Goal: Task Accomplishment & Management: Manage account settings

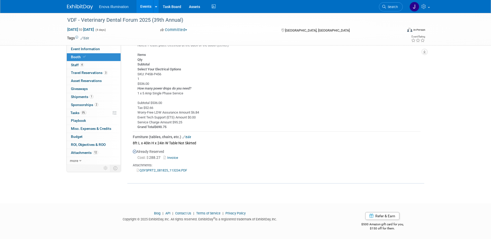
click at [190, 136] on link "Edit" at bounding box center [186, 137] width 9 height 4
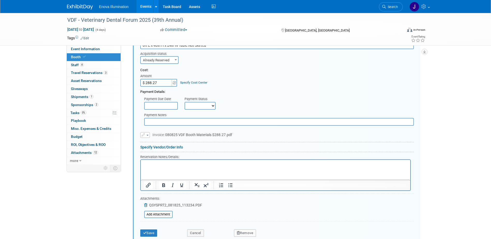
scroll to position [432, 0]
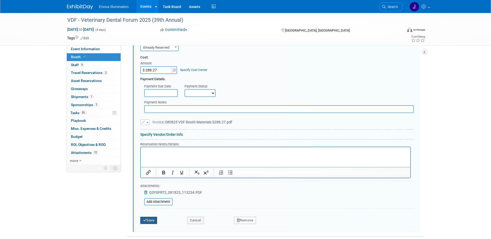
click at [152, 218] on button "Save" at bounding box center [148, 220] width 17 height 7
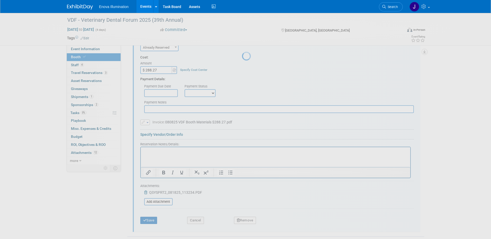
scroll to position [308, 0]
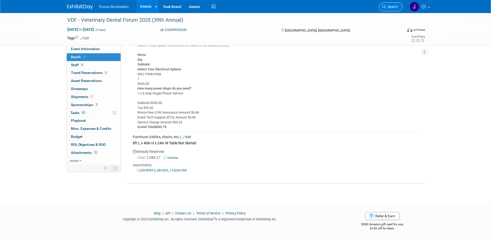
click at [387, 10] on link "Search" at bounding box center [391, 6] width 24 height 9
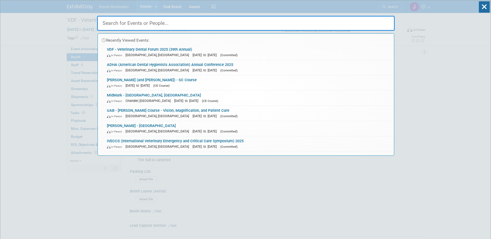
click at [342, 20] on input "text" at bounding box center [245, 23] width 297 height 15
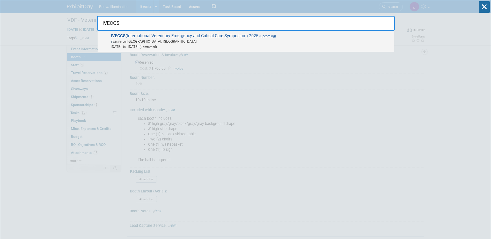
type input "IVECCS"
click at [144, 36] on span "IVECCS (International Veterinary Emergency and Critical Care Symposium) 2025 (U…" at bounding box center [250, 41] width 282 height 16
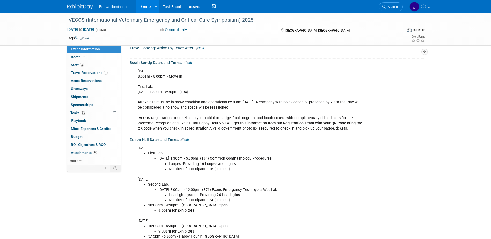
scroll to position [103, 0]
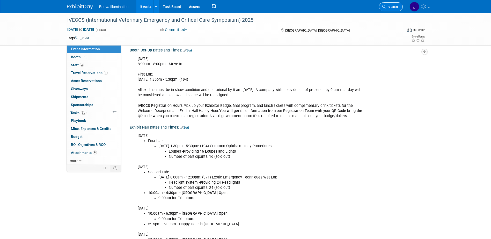
click at [388, 6] on span "Search" at bounding box center [392, 7] width 12 height 4
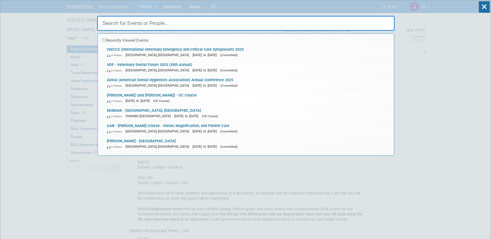
click at [306, 26] on input "text" at bounding box center [245, 23] width 297 height 15
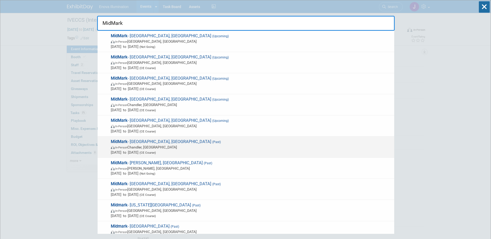
type input "MidMark"
click at [134, 146] on span "In-Person Chandler, AZ" at bounding box center [251, 147] width 281 height 5
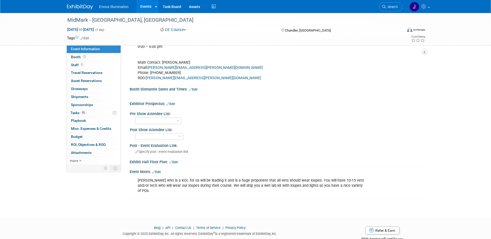
click at [159, 173] on link "Edit" at bounding box center [156, 172] width 9 height 4
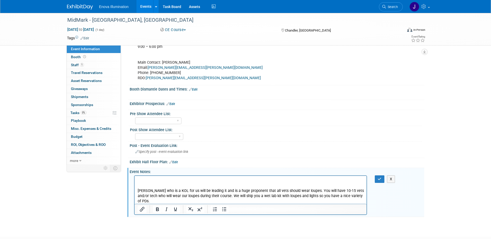
click at [170, 177] on html "Benita Altier who is a KOL for us will be leading it and is a huge proponent th…" at bounding box center [250, 190] width 232 height 28
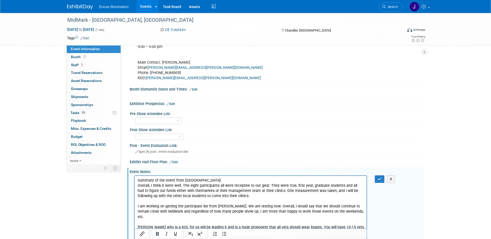
click at [140, 219] on p "Rich Text Area. Press ALT-0 for help." at bounding box center [250, 221] width 226 height 5
click at [375, 177] on div "X" at bounding box center [383, 179] width 24 height 8
click at [375, 177] on button "button" at bounding box center [379, 179] width 10 height 8
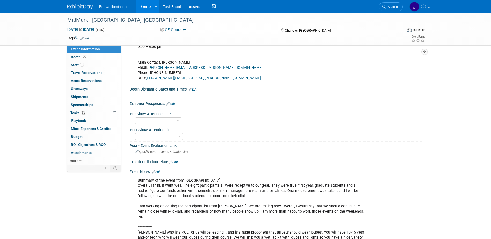
click at [388, 7] on span "Search" at bounding box center [392, 7] width 12 height 4
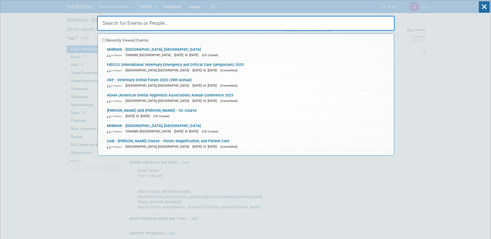
click at [266, 19] on input "text" at bounding box center [245, 23] width 297 height 15
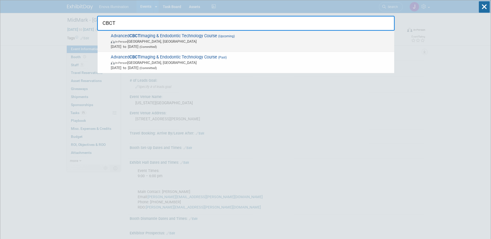
type input "CBCT"
click at [132, 33] on strong "CBCT" at bounding box center [134, 35] width 11 height 5
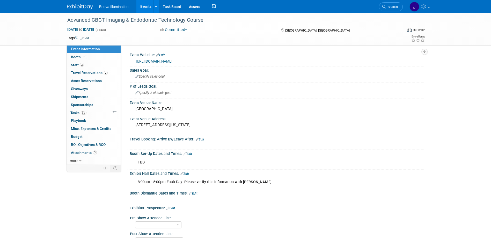
click at [88, 64] on link "2 Staff 2" at bounding box center [94, 65] width 54 height 8
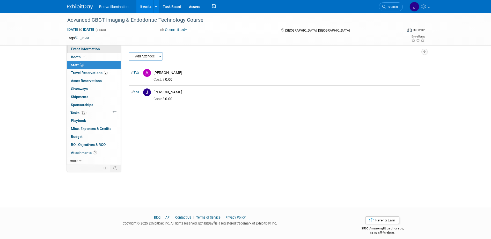
click at [95, 49] on span "Event Information" at bounding box center [85, 49] width 29 height 4
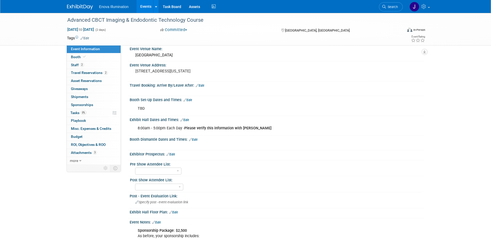
scroll to position [52, 0]
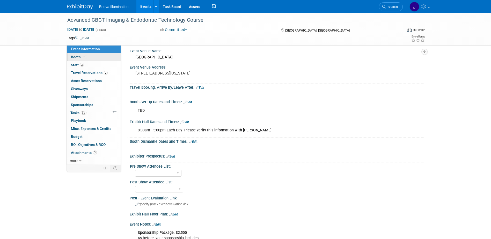
click at [99, 57] on link "Booth" at bounding box center [94, 57] width 54 height 8
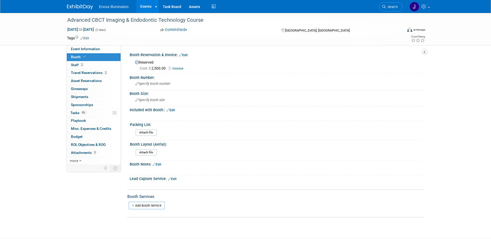
click at [179, 69] on link "Invoice" at bounding box center [176, 68] width 17 height 4
click at [94, 71] on span "Travel Reservations 2" at bounding box center [89, 73] width 37 height 4
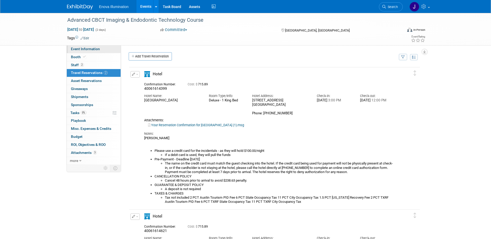
click at [97, 51] on link "Event Information" at bounding box center [94, 49] width 54 height 8
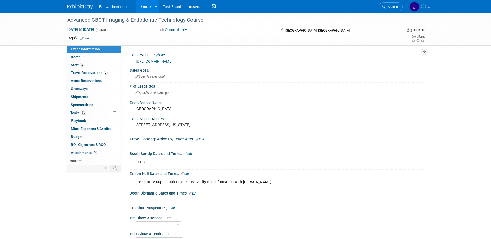
click at [155, 61] on link "https://conebeamguy.com/" at bounding box center [154, 61] width 36 height 4
click at [87, 59] on link "Booth" at bounding box center [94, 57] width 54 height 8
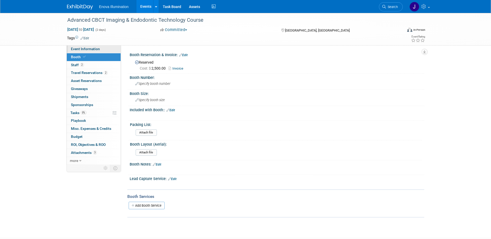
click at [91, 49] on span "Event Information" at bounding box center [85, 49] width 29 height 4
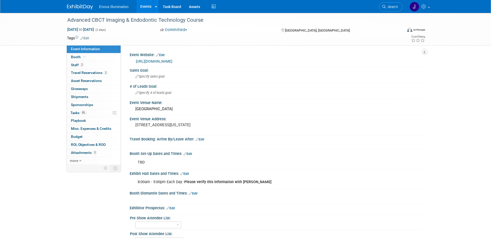
click at [76, 9] on img at bounding box center [80, 6] width 26 height 5
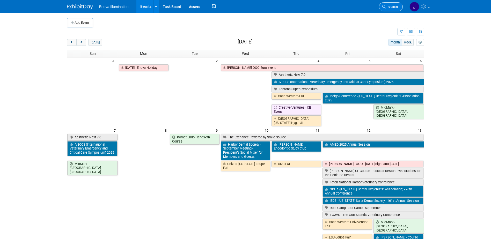
click at [395, 9] on span "Search" at bounding box center [392, 7] width 12 height 4
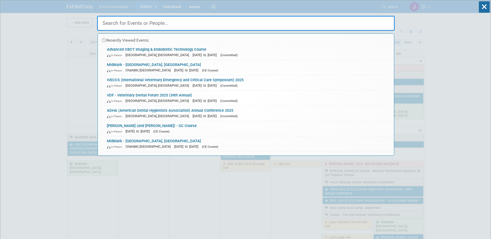
click at [358, 24] on input "text" at bounding box center [245, 23] width 297 height 15
type input "C"
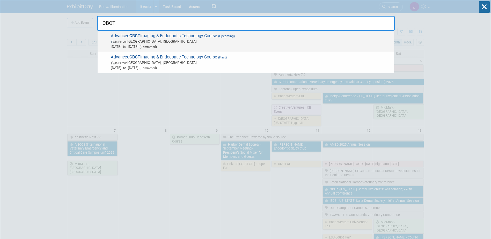
type input "CBCT"
click at [190, 39] on span "Advanced CBCT Imaging & Endodontic Technology Course (Upcoming) In-Person Austi…" at bounding box center [250, 41] width 282 height 16
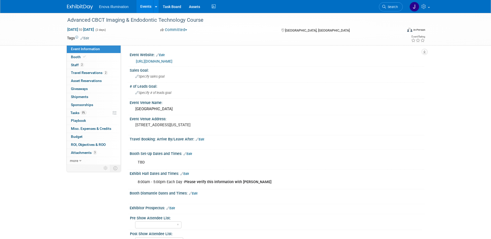
click at [72, 9] on img at bounding box center [80, 6] width 26 height 5
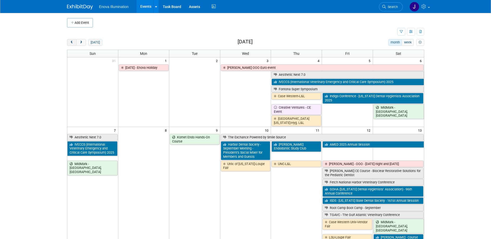
click at [74, 41] on button "prev" at bounding box center [72, 42] width 10 height 7
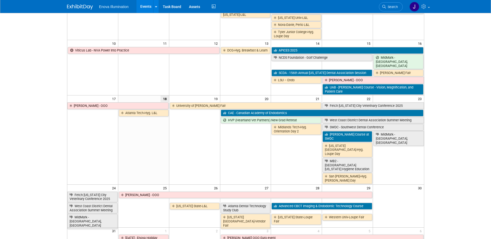
scroll to position [155, 0]
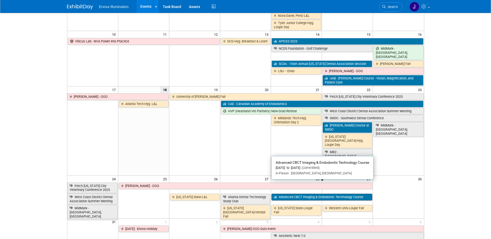
click at [297, 194] on link "Advanced CBCT Imaging & Endodontic Technology Course" at bounding box center [321, 197] width 101 height 7
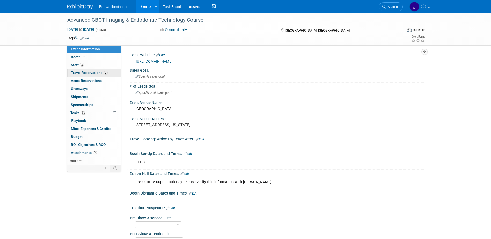
click at [91, 74] on span "Travel Reservations 2" at bounding box center [89, 73] width 37 height 4
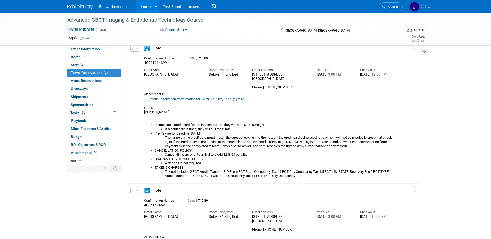
scroll to position [52, 0]
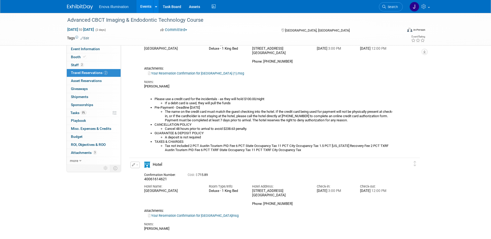
click at [86, 10] on div "Enova Illumination Events Add Event Bulk Upload Events Shareable Event Boards R…" at bounding box center [245, 6] width 357 height 13
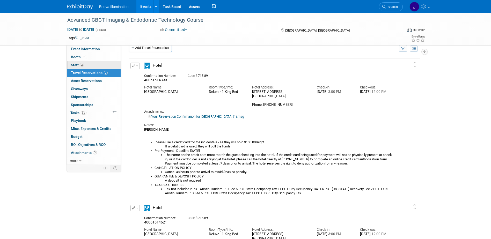
scroll to position [0, 0]
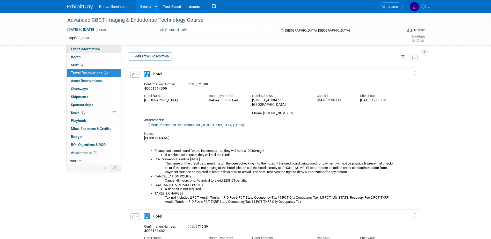
click at [92, 49] on span "Event Information" at bounding box center [85, 49] width 29 height 4
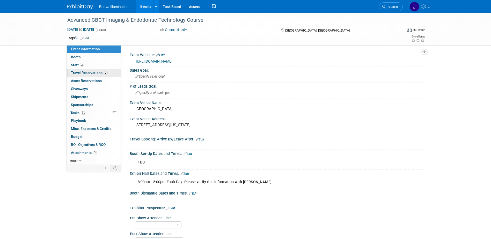
click at [94, 74] on span "Travel Reservations 2" at bounding box center [89, 73] width 37 height 4
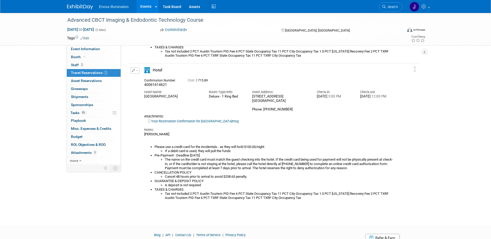
scroll to position [155, 0]
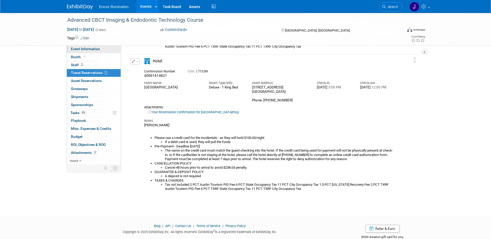
click at [107, 50] on link "Event Information" at bounding box center [94, 49] width 54 height 8
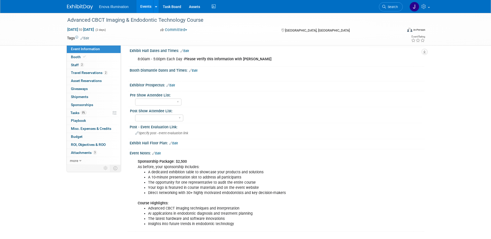
scroll to position [129, 0]
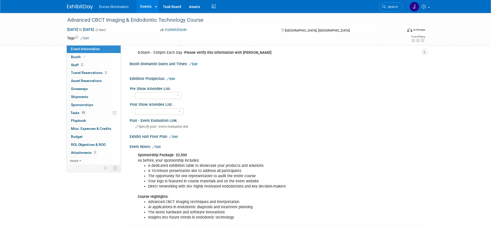
click at [390, 6] on span "Search" at bounding box center [392, 7] width 12 height 4
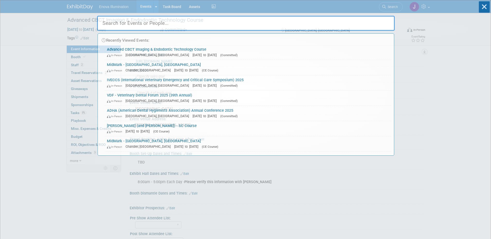
click at [317, 26] on input "text" at bounding box center [245, 23] width 297 height 15
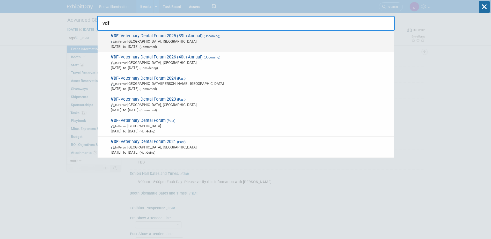
type input "vdf"
click at [153, 37] on span "VDF - Veterinary Dental Forum 2025 (39th Annual) (Upcoming) In-Person San Anton…" at bounding box center [250, 41] width 282 height 16
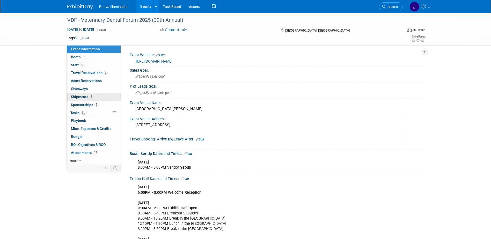
click at [79, 100] on link "1 Shipments 1" at bounding box center [94, 97] width 54 height 8
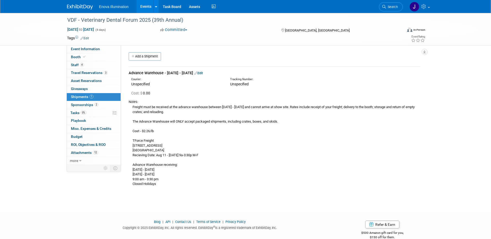
click at [190, 139] on div "Freight must be received at the advance warehouse between August 11 - September…" at bounding box center [274, 145] width 291 height 82
click at [149, 113] on div "Freight must be received at the advance warehouse between August 11 - September…" at bounding box center [274, 145] width 291 height 82
click at [133, 108] on div "Freight must be received at the advance warehouse between August 11 - September…" at bounding box center [274, 145] width 291 height 82
click at [132, 106] on div "Freight must be received at the advance warehouse between August 11 - September…" at bounding box center [274, 145] width 291 height 82
drag, startPoint x: 133, startPoint y: 140, endPoint x: 209, endPoint y: 154, distance: 77.3
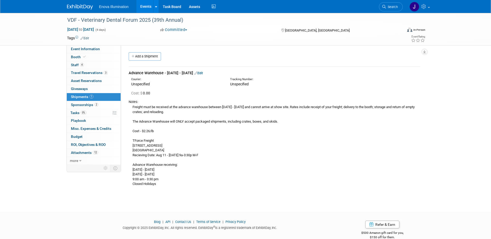
click at [209, 154] on div "Freight must be received at the advance warehouse between August 11 - September…" at bounding box center [274, 145] width 291 height 82
copy div "TForce Freight 4111 NE Loop 410 San Antonio, TX 78218 Recieving Date: Aug 11 - …"
click at [389, 4] on link "Search" at bounding box center [391, 6] width 24 height 9
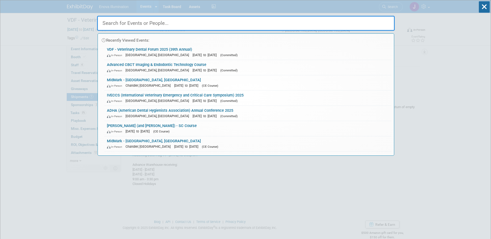
click at [373, 23] on input "text" at bounding box center [245, 23] width 297 height 15
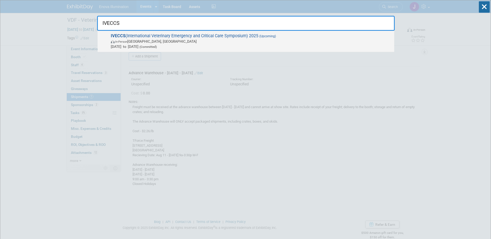
type input "IVECCS"
click at [133, 39] on span "In-Person San Diego, CA" at bounding box center [251, 41] width 281 height 5
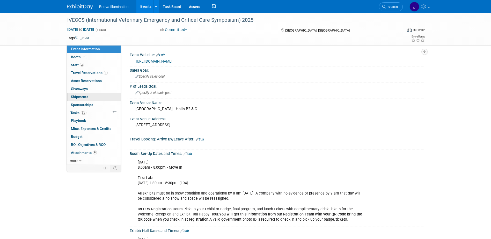
click at [83, 97] on span "Shipments 0" at bounding box center [79, 97] width 17 height 4
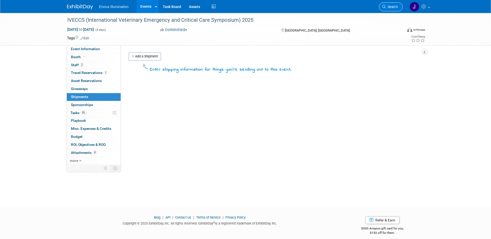
click at [399, 7] on link "Search" at bounding box center [391, 6] width 24 height 9
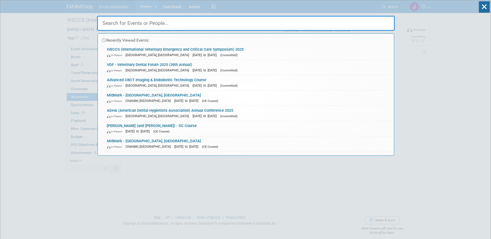
click at [321, 20] on input "text" at bounding box center [245, 23] width 297 height 15
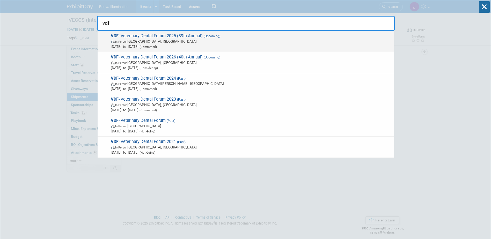
type input "vdf"
click at [140, 32] on div "VDF - Veterinary Dental Forum 2025 (39th Annual) (Upcoming) In-Person [GEOGRAPH…" at bounding box center [246, 41] width 296 height 21
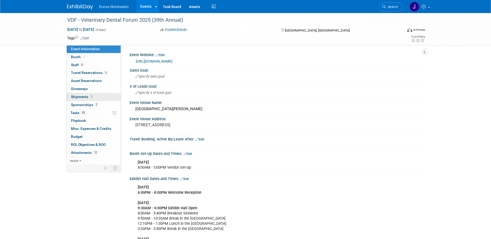
click at [79, 97] on span "Shipments 1" at bounding box center [82, 97] width 23 height 4
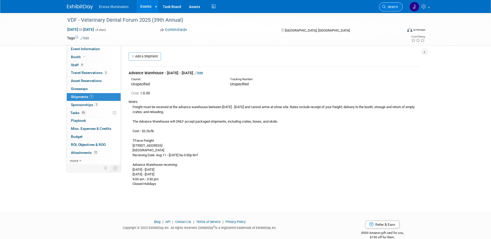
click at [395, 8] on span "Search" at bounding box center [392, 7] width 12 height 4
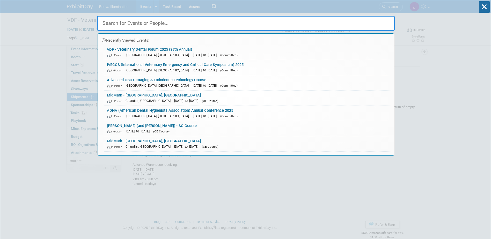
click at [349, 20] on input "text" at bounding box center [245, 23] width 297 height 15
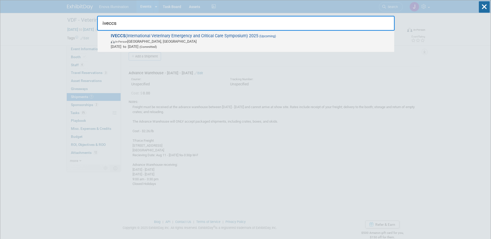
type input "iveccs"
click at [183, 41] on span "In-Person [GEOGRAPHIC_DATA], [GEOGRAPHIC_DATA]" at bounding box center [251, 41] width 281 height 5
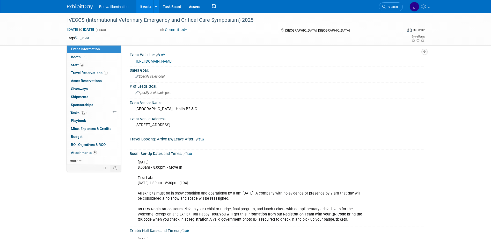
click at [99, 57] on link "Booth" at bounding box center [94, 57] width 54 height 8
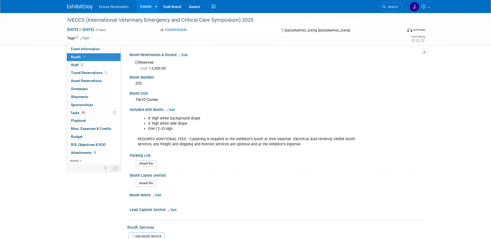
click at [397, 7] on span "Search" at bounding box center [392, 7] width 12 height 4
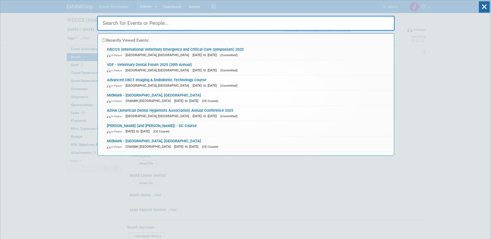
click at [309, 23] on input "text" at bounding box center [245, 23] width 297 height 15
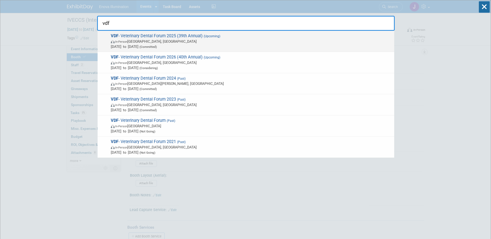
type input "vdf"
click at [131, 40] on span "In-Person [GEOGRAPHIC_DATA], [GEOGRAPHIC_DATA]" at bounding box center [251, 41] width 281 height 5
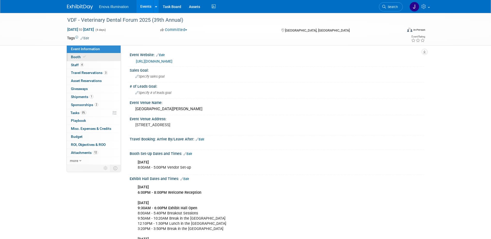
click at [88, 57] on link "Booth" at bounding box center [94, 57] width 54 height 8
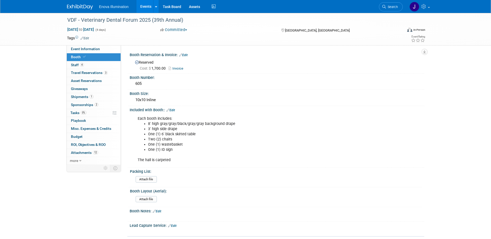
click at [78, 5] on img at bounding box center [80, 6] width 26 height 5
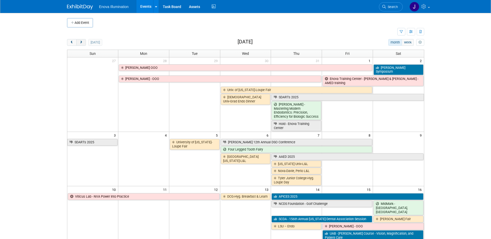
click at [77, 41] on div at bounding box center [76, 42] width 19 height 7
click at [79, 42] on button "next" at bounding box center [81, 42] width 10 height 7
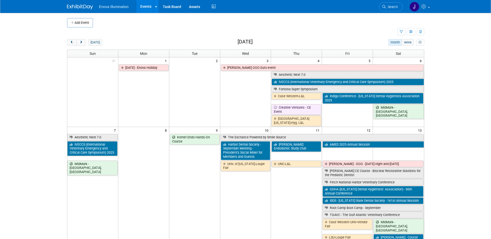
scroll to position [26, 0]
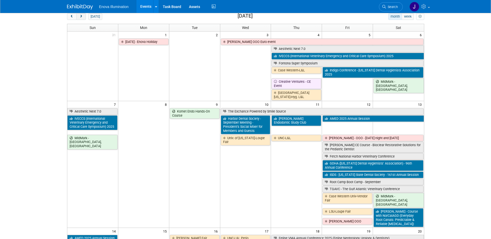
click at [80, 17] on span "next" at bounding box center [81, 16] width 4 height 3
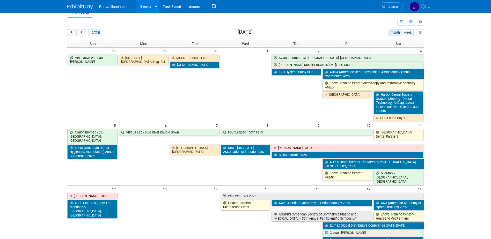
scroll to position [0, 0]
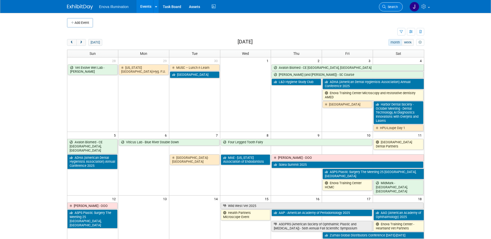
click at [388, 5] on link "Search" at bounding box center [391, 6] width 24 height 9
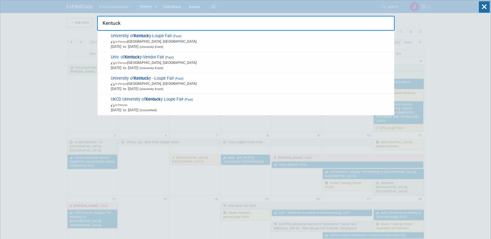
type input "Kentuck"
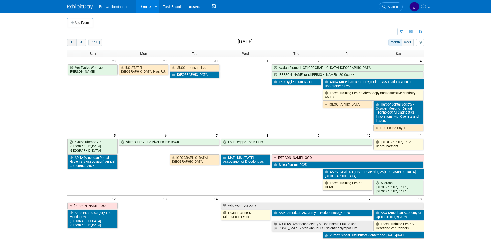
click at [73, 44] on button "prev" at bounding box center [72, 42] width 10 height 7
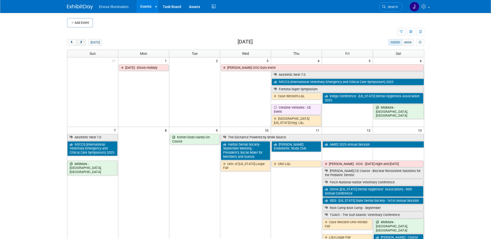
click at [83, 41] on span "next" at bounding box center [81, 42] width 4 height 3
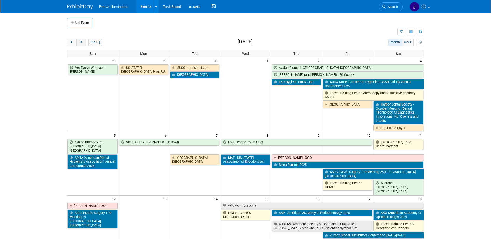
click at [83, 41] on span "next" at bounding box center [81, 42] width 4 height 3
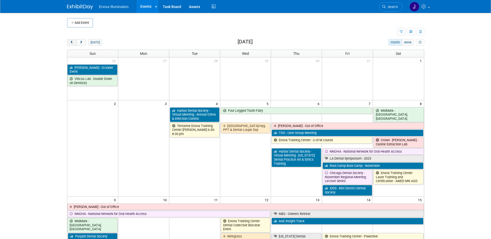
click at [74, 44] on button "prev" at bounding box center [72, 42] width 10 height 7
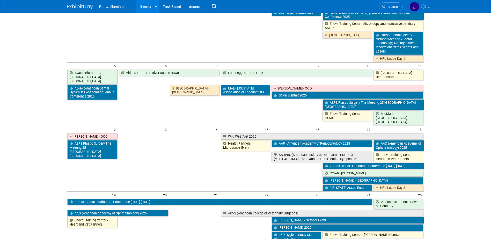
scroll to position [78, 0]
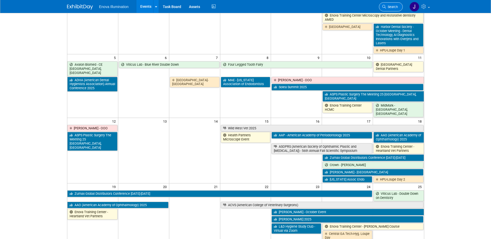
click at [391, 6] on span "Search" at bounding box center [392, 7] width 12 height 4
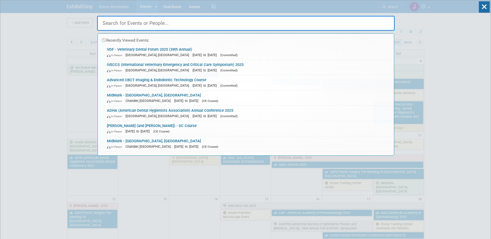
click at [363, 19] on input "text" at bounding box center [245, 23] width 297 height 15
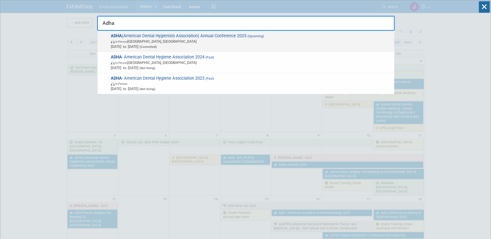
type input "Adha"
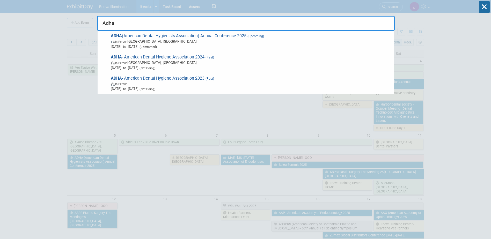
click at [139, 44] on span "Oct 3, 2025 to Oct 5, 2025 (Committed)" at bounding box center [251, 46] width 281 height 5
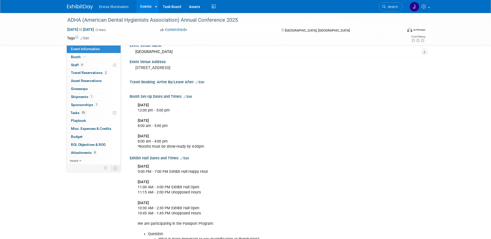
scroll to position [52, 0]
click at [188, 157] on link "Edit" at bounding box center [184, 158] width 9 height 4
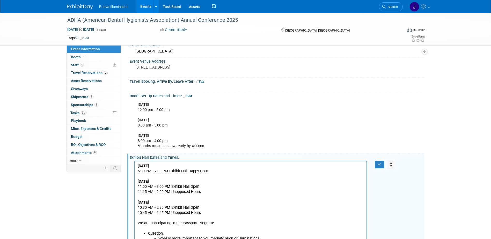
scroll to position [0, 0]
click at [212, 171] on p "Friday, October 3, 2025 5:00 PM - 7:00 PM Exhibit Hall Happy Hour Saturday, Oct…" at bounding box center [250, 197] width 226 height 68
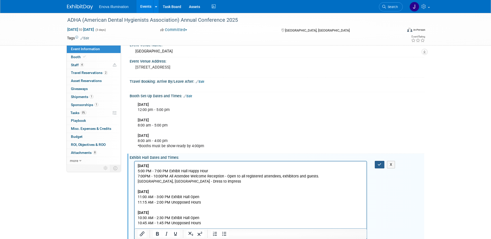
click at [378, 163] on icon "button" at bounding box center [379, 165] width 4 height 4
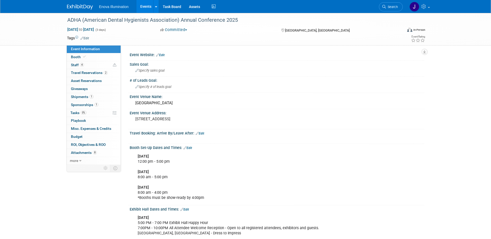
click at [88, 5] on img at bounding box center [80, 6] width 26 height 5
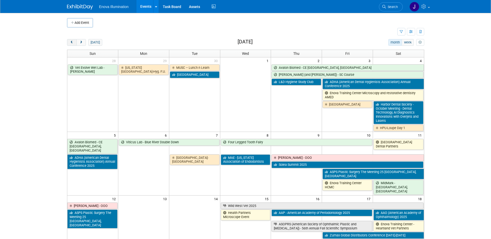
click at [72, 42] on span "prev" at bounding box center [72, 42] width 4 height 3
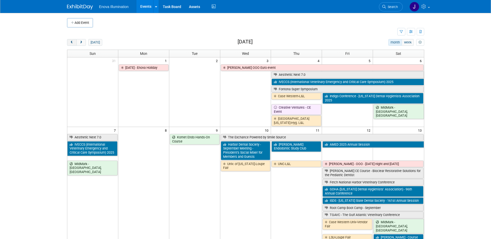
click at [75, 42] on button "prev" at bounding box center [72, 42] width 10 height 7
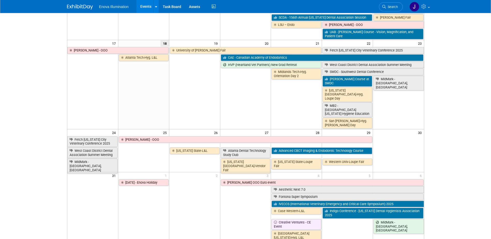
scroll to position [207, 0]
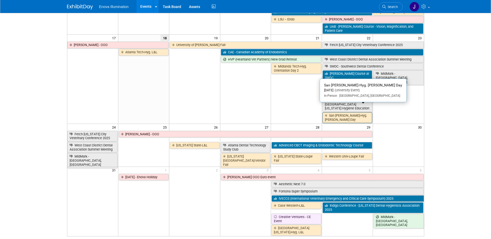
click at [329, 112] on link "San [PERSON_NAME]-Hyg. [PERSON_NAME] Day" at bounding box center [347, 117] width 50 height 11
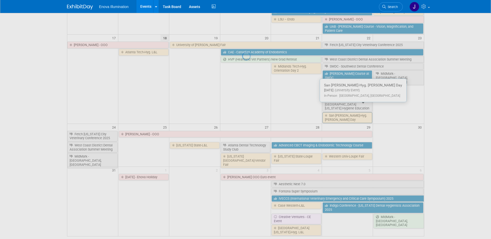
click at [249, 107] on div at bounding box center [245, 119] width 7 height 239
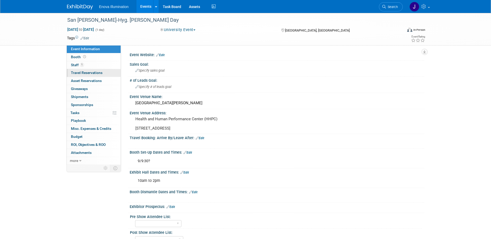
click at [92, 73] on span "Travel Reservations 0" at bounding box center [87, 73] width 32 height 4
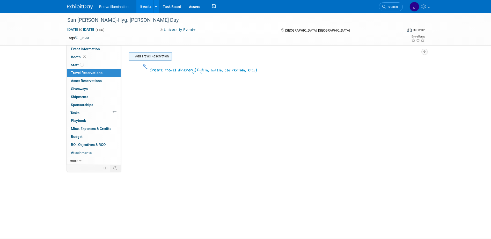
click at [158, 57] on link "Add Travel Reservation" at bounding box center [150, 56] width 43 height 8
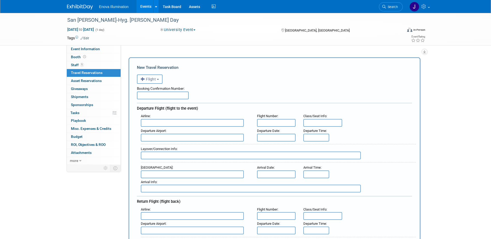
click at [155, 78] on span "Flight" at bounding box center [148, 79] width 16 height 4
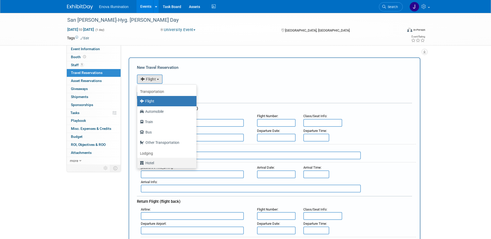
click at [147, 163] on label "Hotel" at bounding box center [165, 163] width 51 height 8
click at [138, 163] on input "Hotel" at bounding box center [135, 162] width 3 height 3
select select "6"
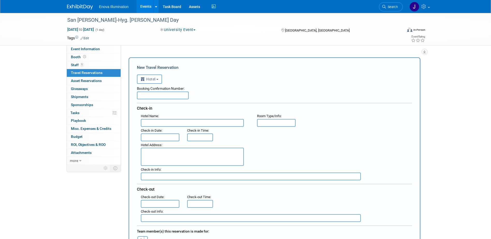
click at [150, 124] on input "text" at bounding box center [192, 123] width 103 height 8
type input "Hampton Inn & Suites Farmington"
click at [151, 148] on textarea at bounding box center [192, 157] width 103 height 18
click at [172, 152] on textarea at bounding box center [192, 157] width 103 height 18
type textarea "1500 Bloomfield Blvd Farmington, NM 87401"
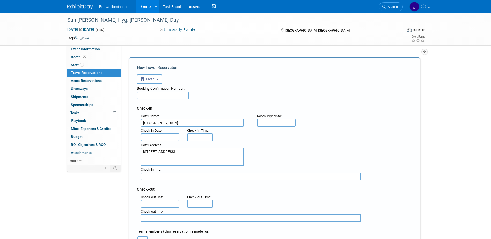
click at [193, 137] on input "text" at bounding box center [200, 137] width 26 height 8
type input "3:00 PM"
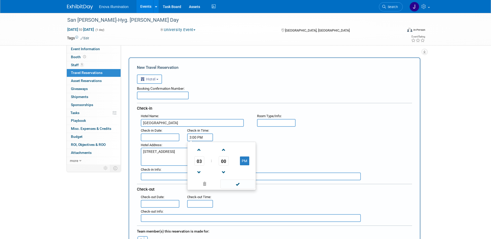
click at [169, 136] on input "text" at bounding box center [160, 137] width 39 height 8
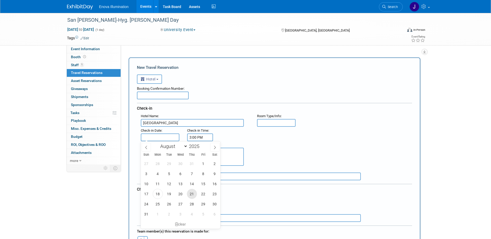
click at [192, 193] on span "21" at bounding box center [192, 194] width 10 height 10
type input "Aug 21, 2025"
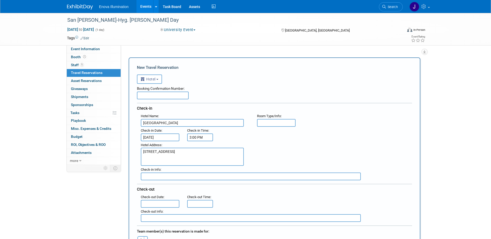
click at [159, 204] on input "text" at bounding box center [160, 204] width 39 height 8
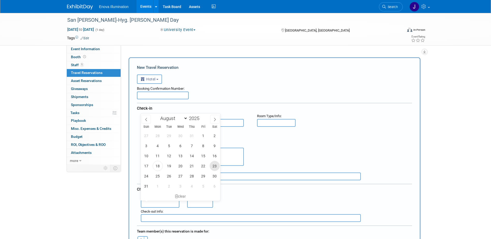
click at [213, 166] on span "23" at bounding box center [214, 166] width 10 height 10
type input "Aug 23, 2025"
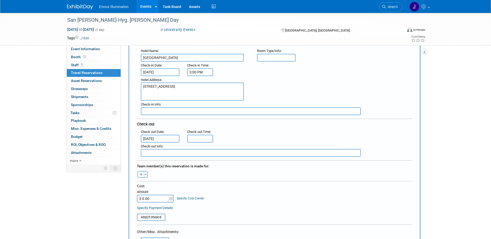
scroll to position [78, 0]
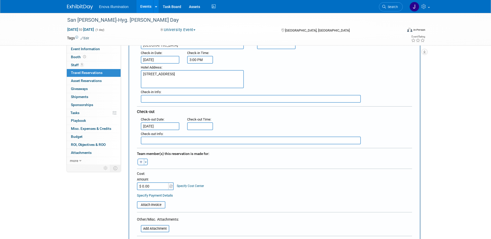
click at [157, 186] on input "$ 0.00" at bounding box center [153, 186] width 32 height 8
type input "$ 436.55"
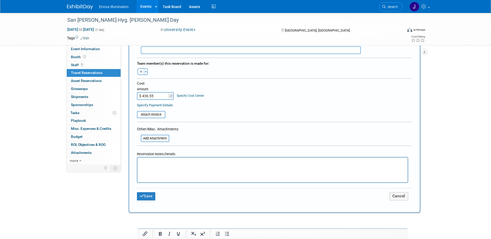
scroll to position [181, 0]
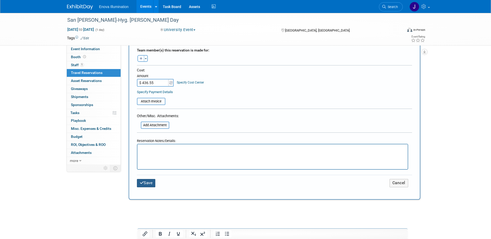
click at [150, 182] on button "Save" at bounding box center [146, 183] width 19 height 8
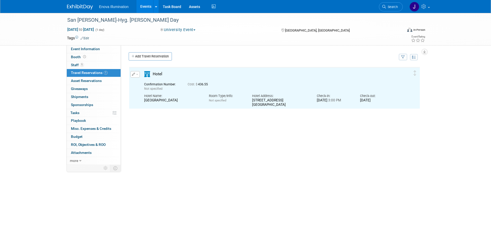
scroll to position [0, 0]
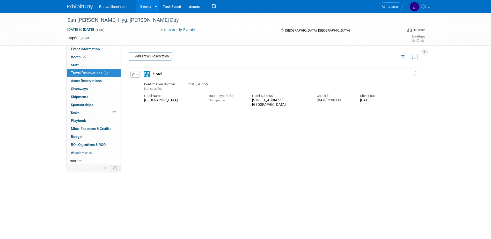
click at [133, 76] on button "button" at bounding box center [134, 74] width 9 height 6
click at [142, 83] on button "Edit Reservation" at bounding box center [153, 84] width 44 height 8
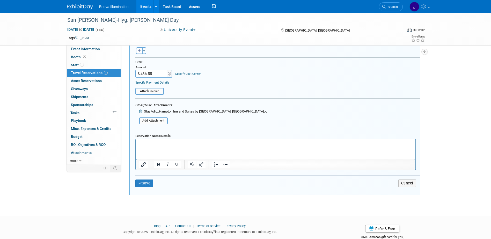
scroll to position [190, 0]
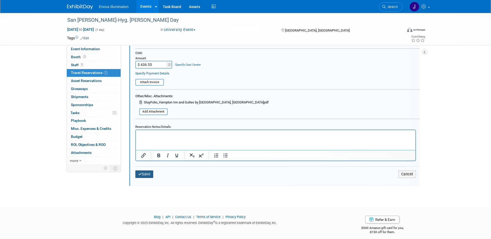
click at [152, 175] on button "Save" at bounding box center [144, 174] width 18 height 8
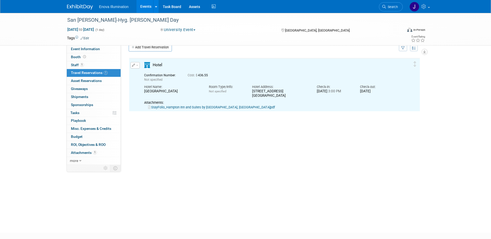
scroll to position [0, 0]
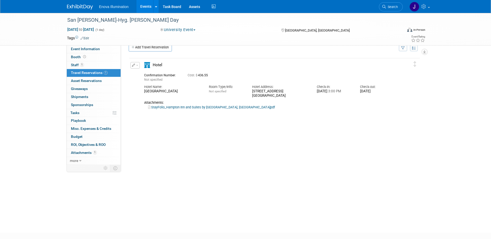
click at [75, 8] on img at bounding box center [80, 6] width 26 height 5
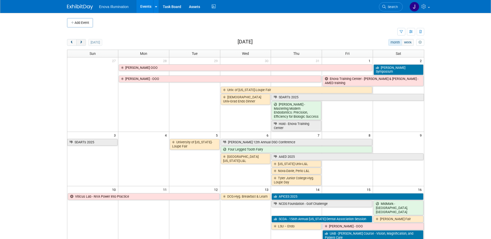
click at [80, 43] on span "next" at bounding box center [81, 42] width 4 height 3
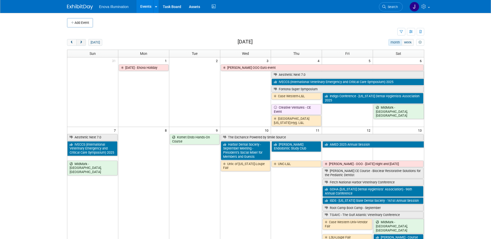
click at [80, 43] on span "next" at bounding box center [81, 42] width 4 height 3
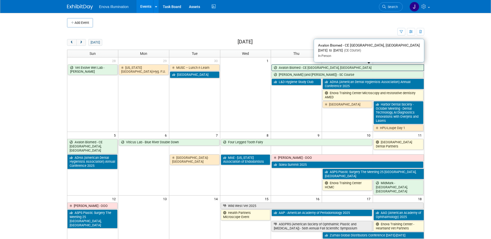
click at [292, 66] on link "Avalon Biomed - CE [GEOGRAPHIC_DATA], [GEOGRAPHIC_DATA]" at bounding box center [347, 67] width 152 height 7
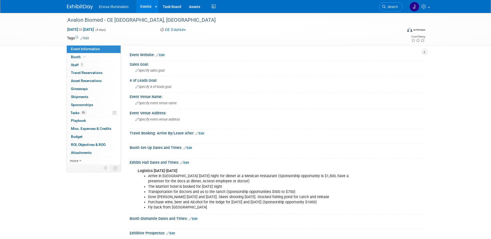
click at [181, 31] on button "CE Course" at bounding box center [172, 29] width 29 height 5
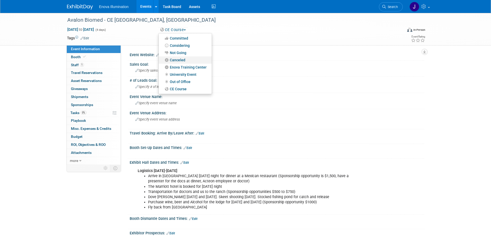
click at [175, 58] on link "Canceled" at bounding box center [185, 59] width 53 height 7
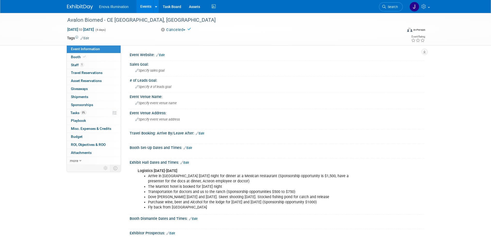
click at [86, 7] on img at bounding box center [80, 6] width 26 height 5
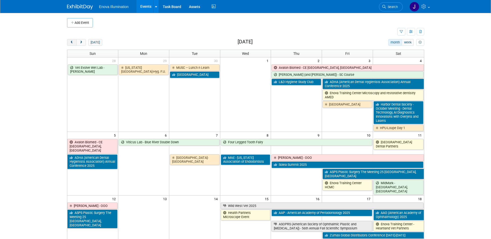
click at [73, 44] on span "prev" at bounding box center [72, 42] width 4 height 3
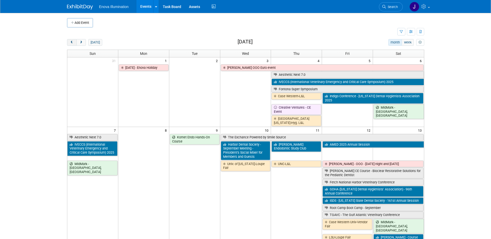
click at [69, 43] on button "prev" at bounding box center [72, 42] width 10 height 7
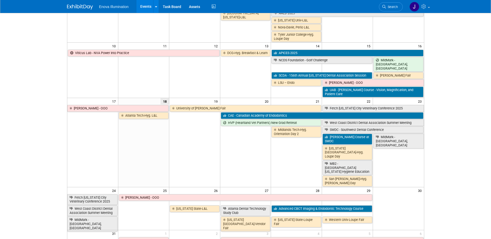
scroll to position [155, 0]
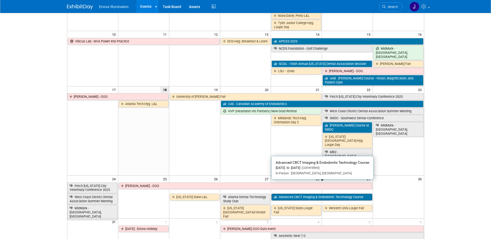
click at [296, 194] on link "Advanced CBCT Imaging & Endodontic Technology Course" at bounding box center [321, 197] width 101 height 7
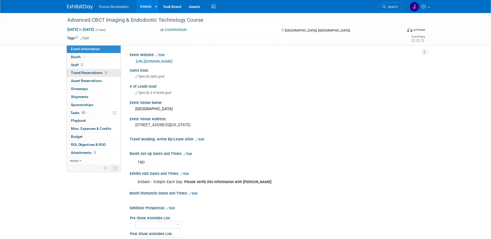
click at [94, 73] on span "Travel Reservations 2" at bounding box center [89, 73] width 37 height 4
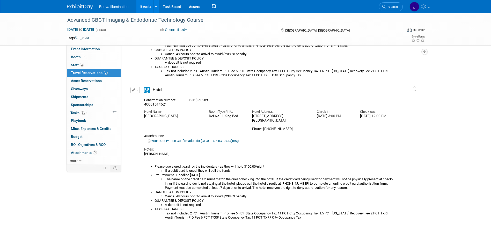
scroll to position [129, 0]
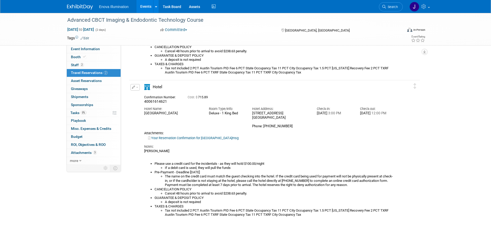
click at [137, 87] on span "button" at bounding box center [137, 87] width 2 height 1
click at [145, 97] on button "Edit Reservation" at bounding box center [153, 97] width 44 height 8
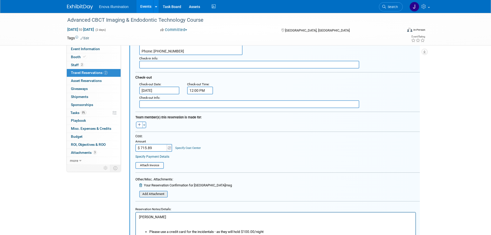
scroll to position [255, 0]
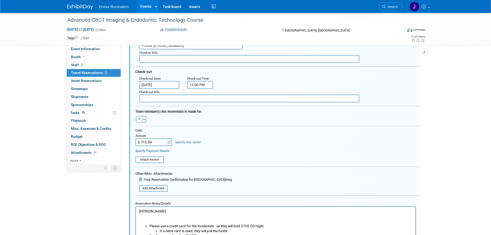
drag, startPoint x: 151, startPoint y: 209, endPoint x: 135, endPoint y: 205, distance: 16.0
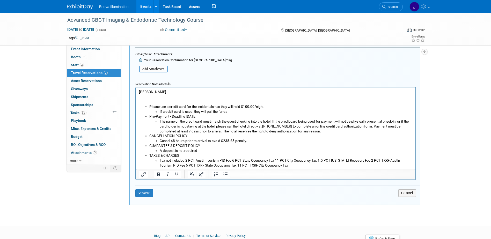
scroll to position [388, 0]
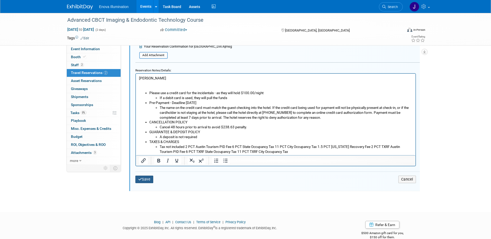
click at [148, 179] on button "Save" at bounding box center [144, 180] width 18 height 8
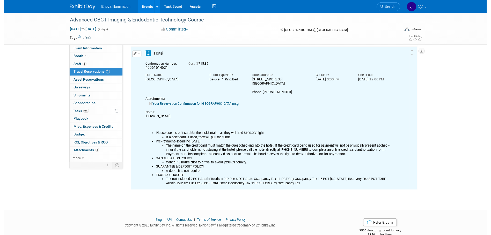
scroll to position [151, 0]
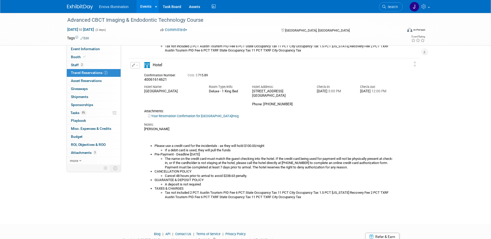
click at [138, 63] on button "button" at bounding box center [134, 65] width 9 height 6
click at [140, 74] on button "Edit Reservation" at bounding box center [153, 75] width 44 height 8
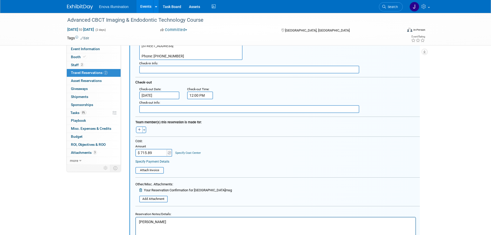
scroll to position [255, 0]
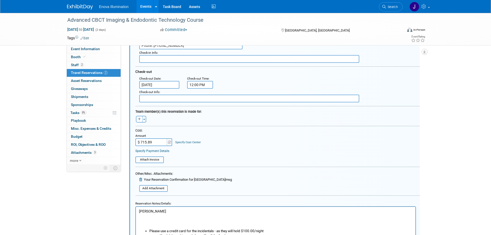
click at [171, 211] on p "Joe Werner - Cancell" at bounding box center [275, 219] width 273 height 20
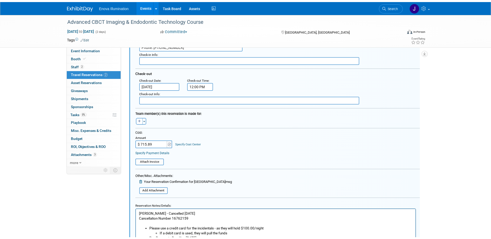
scroll to position [358, 0]
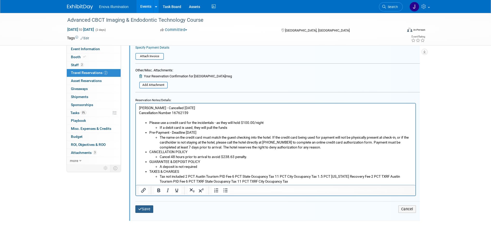
click at [150, 208] on button "Save" at bounding box center [144, 209] width 18 height 8
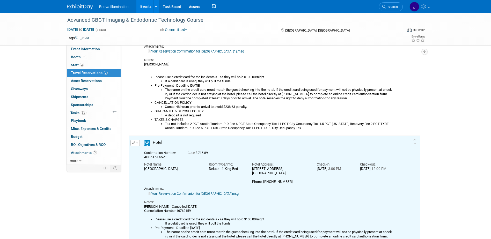
scroll to position [0, 0]
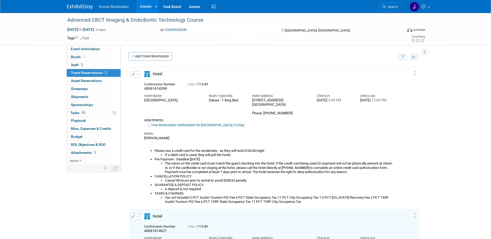
click at [136, 76] on button "button" at bounding box center [134, 74] width 9 height 6
click at [138, 81] on button "Edit Reservation" at bounding box center [153, 84] width 44 height 8
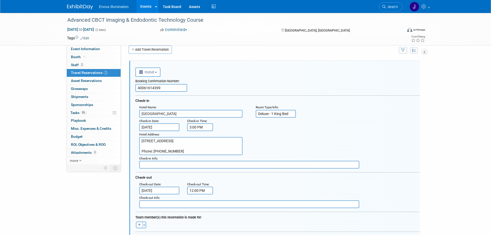
scroll to position [9, 0]
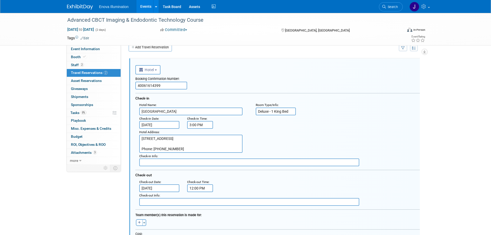
click at [150, 188] on input "Aug 30, 2025" at bounding box center [159, 188] width 40 height 8
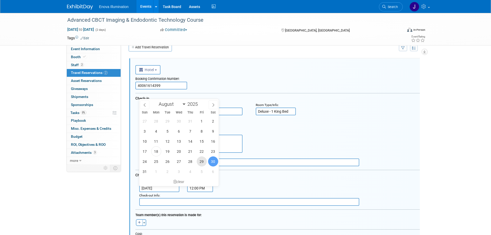
click at [201, 160] on span "29" at bounding box center [202, 161] width 10 height 10
type input "Aug 29, 2025"
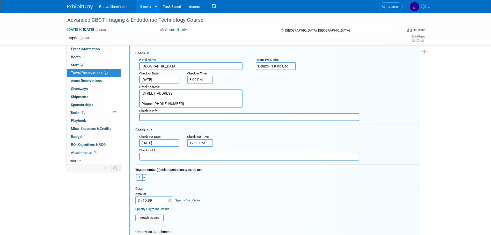
scroll to position [61, 0]
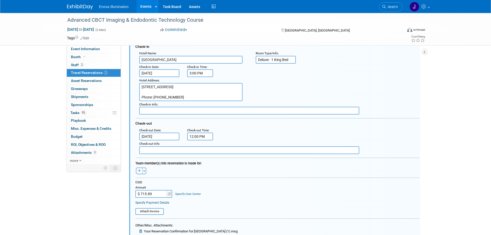
click at [140, 173] on icon "button" at bounding box center [139, 170] width 3 height 3
select select
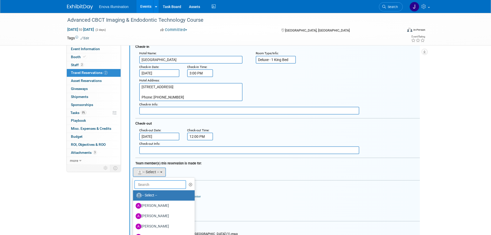
click at [147, 183] on input "text" at bounding box center [160, 184] width 52 height 9
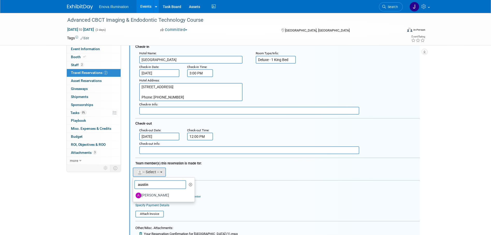
type input "austin"
click at [157, 197] on label "[PERSON_NAME]" at bounding box center [163, 195] width 54 height 8
click at [134, 197] on input "[PERSON_NAME]" at bounding box center [131, 194] width 3 height 3
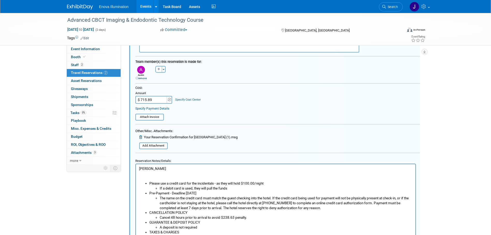
scroll to position [164, 0]
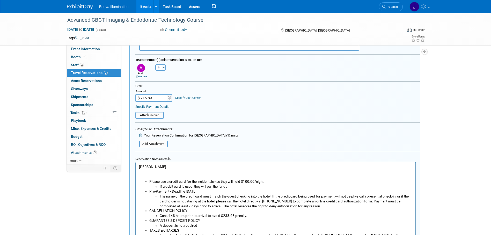
click at [170, 169] on p "[PERSON_NAME]" at bounding box center [275, 171] width 273 height 15
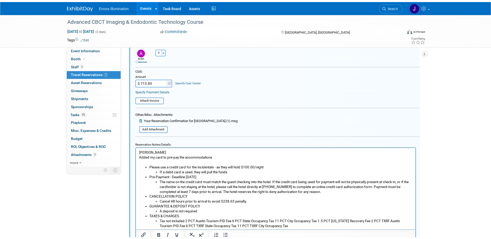
scroll to position [190, 0]
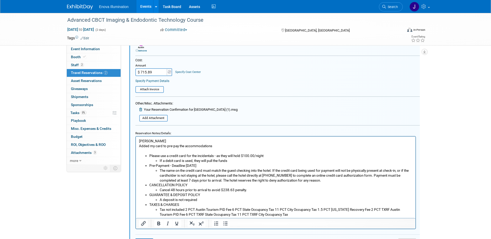
click at [221, 145] on p "Austin Merritt Added my card to pre-pay the accommodations" at bounding box center [275, 143] width 273 height 10
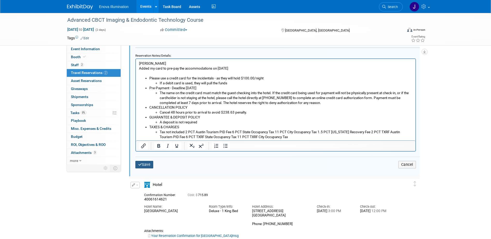
click at [149, 163] on button "Save" at bounding box center [144, 165] width 18 height 8
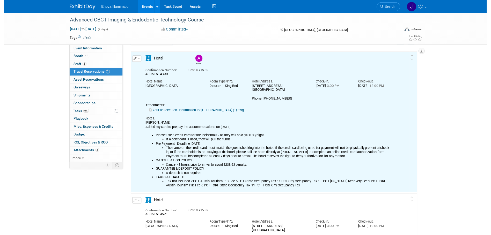
scroll to position [9, 0]
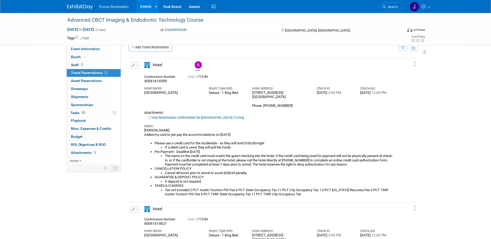
click at [138, 64] on button "button" at bounding box center [134, 65] width 9 height 6
click at [142, 72] on button "Edit Reservation" at bounding box center [153, 75] width 44 height 8
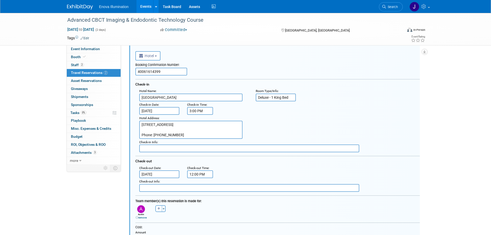
scroll to position [35, 0]
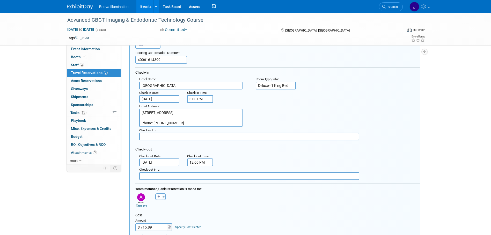
drag, startPoint x: 154, startPoint y: 229, endPoint x: 53, endPoint y: 205, distance: 103.4
click at [156, 229] on input "$ 715.89" at bounding box center [151, 227] width 32 height 8
type input "$ 677.26"
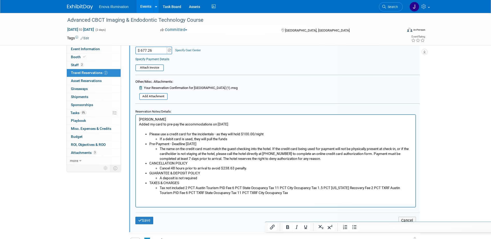
scroll to position [216, 0]
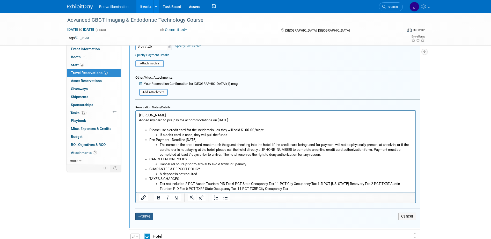
click at [147, 215] on button "Save" at bounding box center [144, 217] width 18 height 8
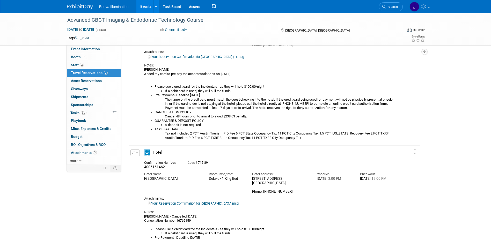
scroll to position [87, 0]
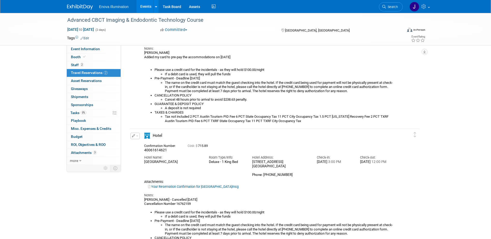
click at [136, 137] on button "button" at bounding box center [134, 136] width 9 height 6
click at [143, 146] on button "Edit Reservation" at bounding box center [153, 145] width 44 height 8
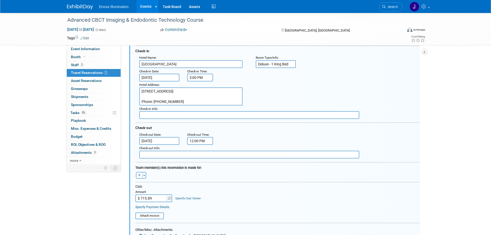
scroll to position [209, 0]
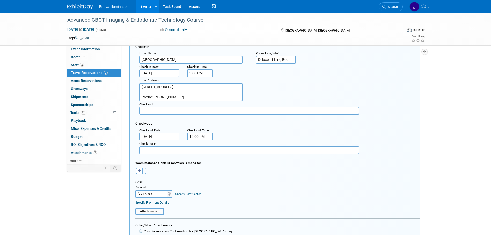
drag, startPoint x: 157, startPoint y: 193, endPoint x: 114, endPoint y: 194, distance: 42.7
click at [115, 194] on div "Event Information Event Info Booth Booth 2 Staff 2 Staff 2 Travel Reservations …" at bounding box center [245, 90] width 365 height 573
click at [158, 195] on input "$ 715.89" at bounding box center [151, 194] width 32 height 8
type input "$"
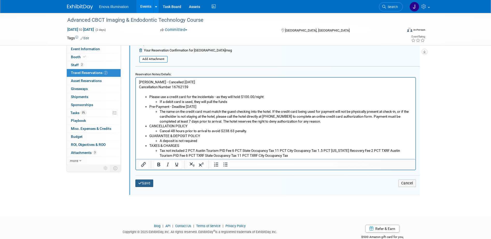
type input "$ 0.00"
click at [147, 183] on button "Save" at bounding box center [144, 183] width 18 height 8
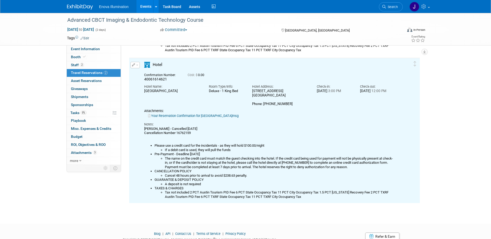
scroll to position [21, 0]
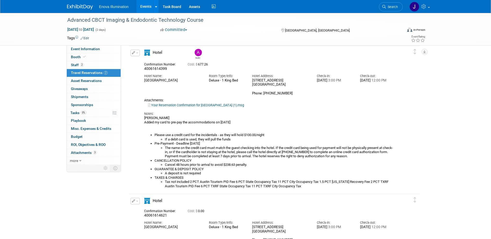
click at [80, 6] on img at bounding box center [80, 6] width 26 height 5
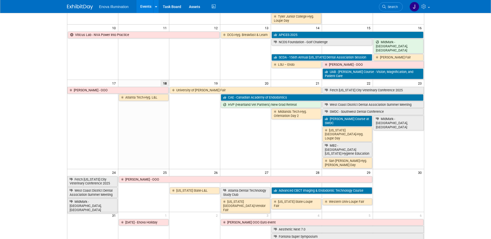
scroll to position [181, 0]
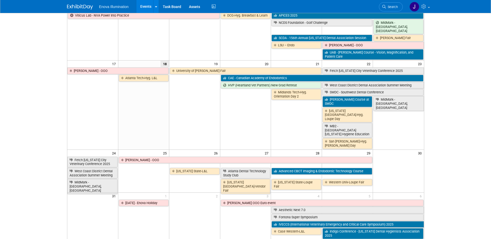
click at [388, 6] on span "Search" at bounding box center [392, 7] width 12 height 4
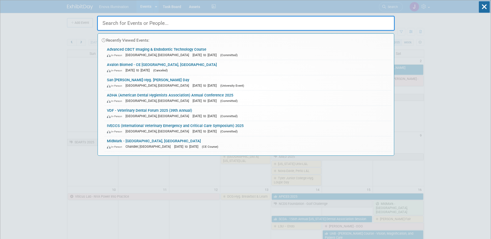
click at [349, 20] on input "text" at bounding box center [245, 23] width 297 height 15
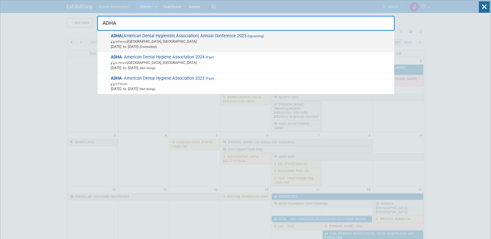
type input "ADHA"
click at [143, 35] on span "ADHA (American Dental Hygienists Association) Annual Conference 2025 (Upcoming)…" at bounding box center [250, 41] width 282 height 16
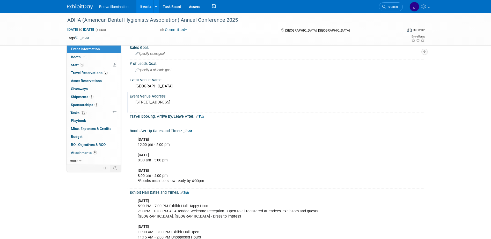
scroll to position [26, 0]
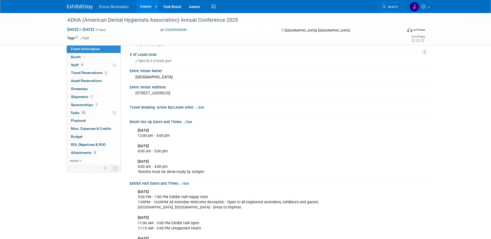
click at [76, 5] on img at bounding box center [80, 6] width 26 height 5
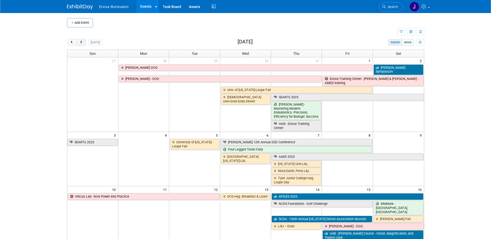
click at [83, 43] on span "next" at bounding box center [81, 42] width 4 height 3
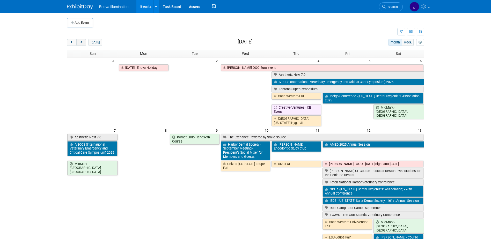
click at [83, 43] on span "next" at bounding box center [81, 42] width 4 height 3
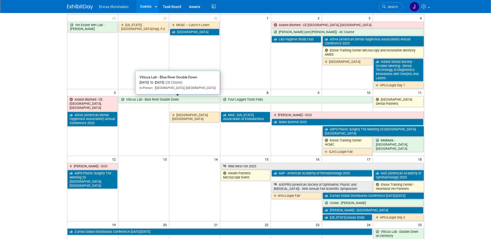
scroll to position [52, 0]
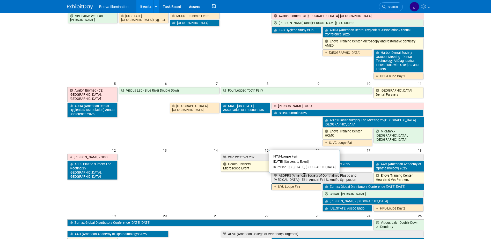
click at [279, 183] on link "NYU-Loupe Fair" at bounding box center [296, 186] width 50 height 7
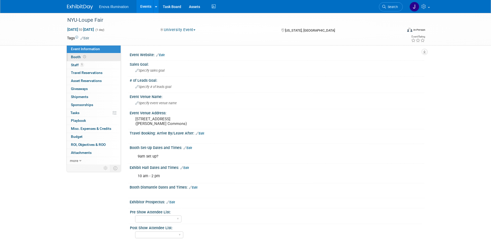
click at [102, 57] on link "Booth" at bounding box center [94, 57] width 54 height 8
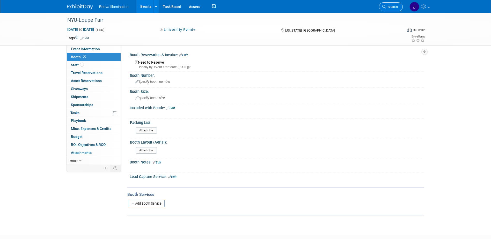
click at [385, 6] on icon at bounding box center [384, 7] width 4 height 4
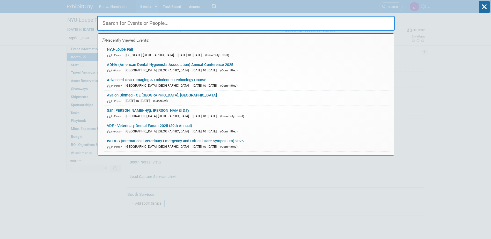
click at [346, 19] on input "text" at bounding box center [245, 23] width 297 height 15
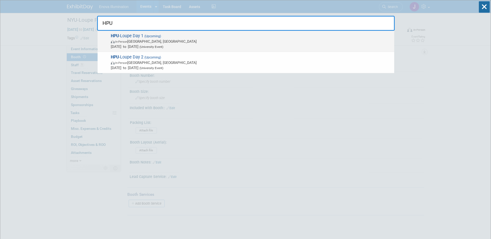
type input "HPU"
click at [157, 37] on span "(Upcoming)" at bounding box center [152, 36] width 18 height 4
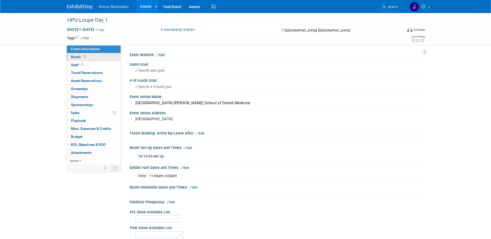
click at [94, 56] on link "Booth" at bounding box center [94, 57] width 54 height 8
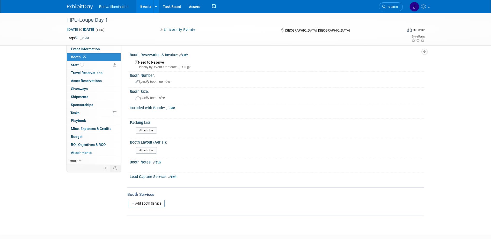
click at [185, 55] on link "Edit" at bounding box center [183, 55] width 9 height 4
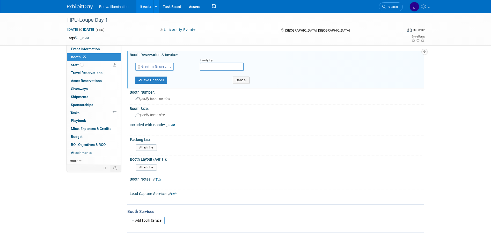
click at [158, 65] on span "Need to Reserve" at bounding box center [153, 67] width 31 height 4
click at [147, 81] on link "Reserved" at bounding box center [162, 82] width 55 height 7
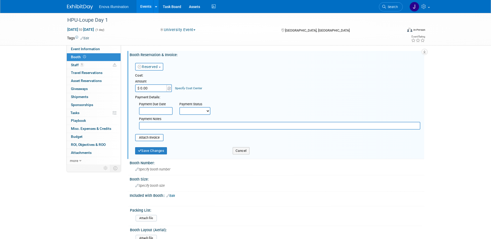
click at [147, 86] on input "$ 0.00" at bounding box center [151, 88] width 32 height 8
type input "$ 3,500.00"
click at [153, 150] on button "Save Changes" at bounding box center [151, 150] width 32 height 7
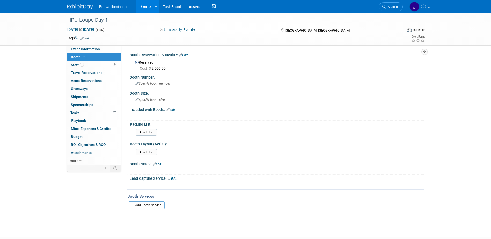
click at [187, 55] on link "Edit" at bounding box center [183, 55] width 9 height 4
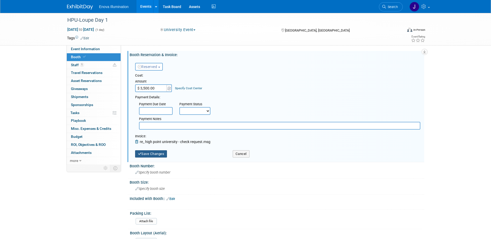
click at [155, 153] on button "Save Changes" at bounding box center [151, 153] width 32 height 7
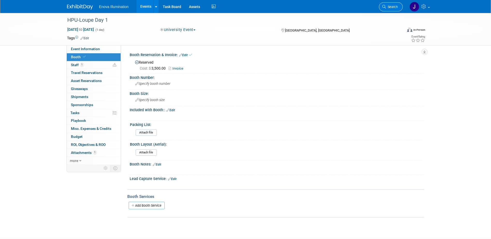
click at [393, 4] on link "Search" at bounding box center [391, 6] width 24 height 9
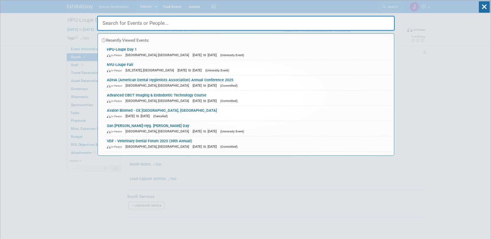
click at [358, 20] on input "text" at bounding box center [245, 23] width 297 height 15
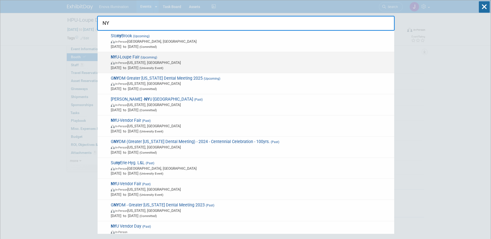
type input "NY"
click at [145, 57] on span "(Upcoming)" at bounding box center [148, 58] width 18 height 4
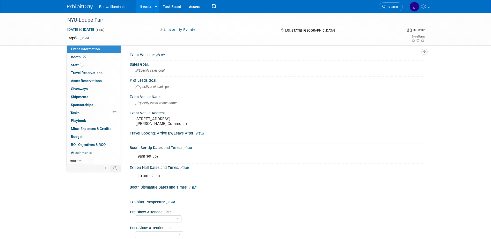
click at [103, 58] on link "Booth" at bounding box center [94, 57] width 54 height 8
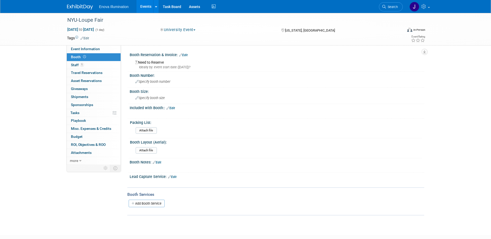
click at [187, 55] on link "Edit" at bounding box center [183, 55] width 9 height 4
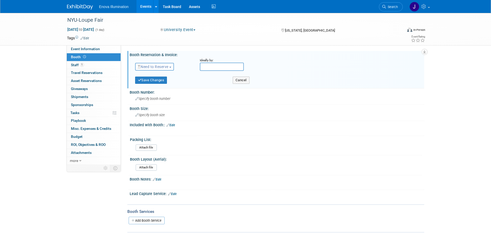
click at [154, 64] on button "Need to Reserve" at bounding box center [154, 67] width 39 height 8
click at [154, 76] on link "Need to Reserve" at bounding box center [162, 75] width 55 height 7
click at [155, 66] on link "Need to Reserve" at bounding box center [154, 67] width 32 height 4
click at [153, 81] on link "Reserved" at bounding box center [162, 82] width 55 height 7
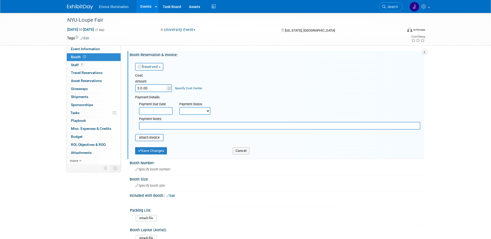
click at [153, 87] on input "$ 0.00" at bounding box center [151, 88] width 32 height 8
type input "$ 1,500.00"
click at [153, 151] on button "Save Changes" at bounding box center [151, 150] width 32 height 7
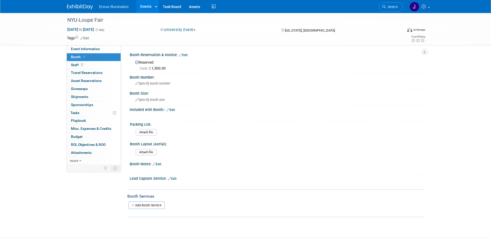
click at [185, 55] on link "Edit" at bounding box center [183, 55] width 9 height 4
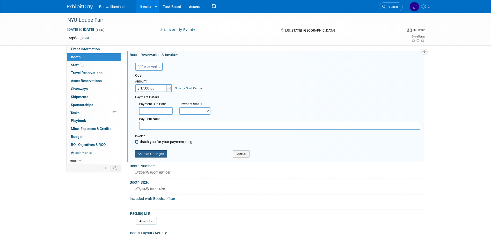
click at [151, 154] on button "Save Changes" at bounding box center [151, 153] width 32 height 7
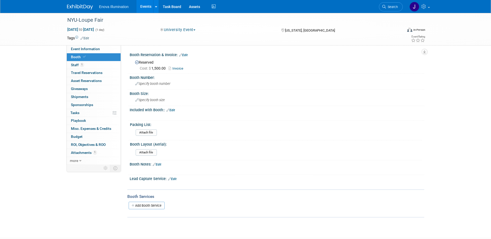
click at [88, 7] on img at bounding box center [80, 6] width 26 height 5
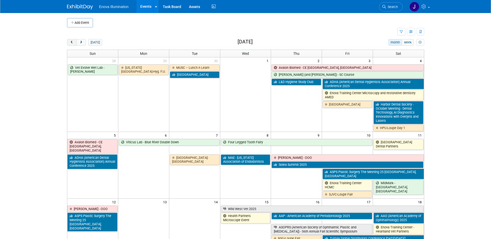
click at [72, 43] on span "prev" at bounding box center [72, 42] width 4 height 3
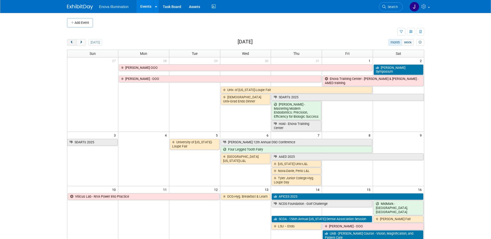
click at [72, 43] on span "prev" at bounding box center [72, 42] width 4 height 3
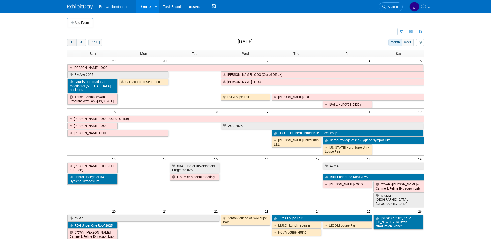
click at [72, 43] on span "prev" at bounding box center [72, 42] width 4 height 3
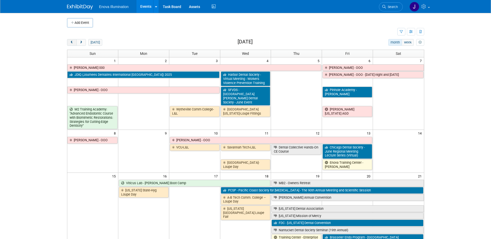
click at [72, 43] on span "prev" at bounding box center [72, 42] width 4 height 3
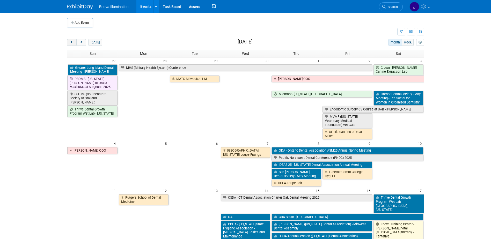
click at [72, 43] on span "prev" at bounding box center [72, 42] width 4 height 3
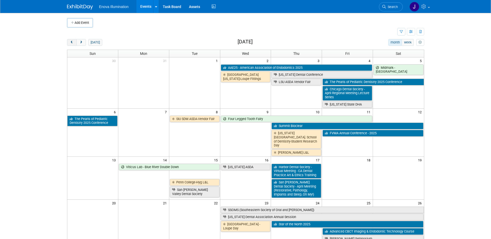
click at [72, 43] on span "prev" at bounding box center [72, 42] width 4 height 3
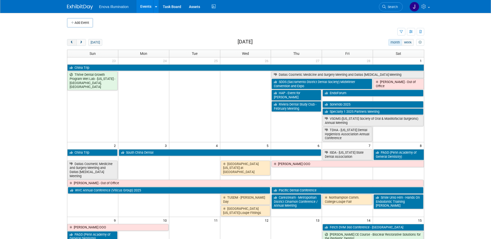
click at [72, 43] on span "prev" at bounding box center [72, 42] width 4 height 3
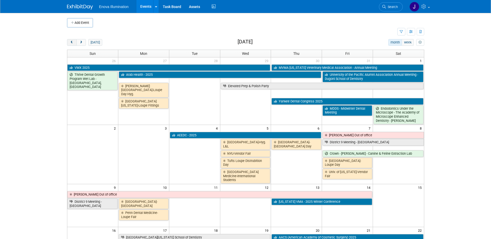
click at [72, 43] on span "prev" at bounding box center [72, 42] width 4 height 3
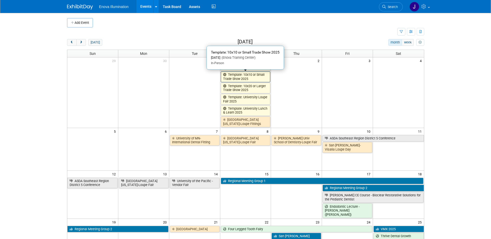
click at [239, 77] on link "Template: 10x10 or Small Trade Show 2025" at bounding box center [246, 76] width 50 height 11
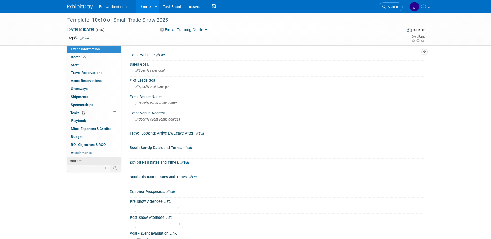
click at [89, 162] on link "more" at bounding box center [94, 161] width 54 height 8
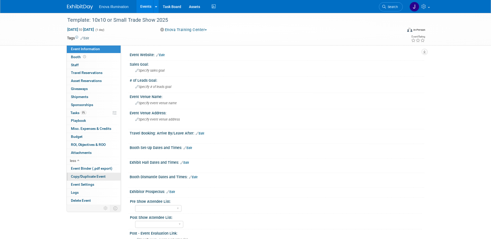
click at [89, 176] on span "Copy/Duplicate Event" at bounding box center [88, 176] width 35 height 4
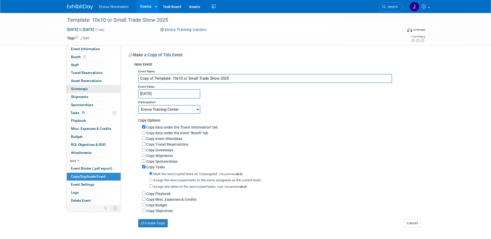
drag, startPoint x: 243, startPoint y: 78, endPoint x: 103, endPoint y: 86, distance: 139.9
click at [103, 86] on div "Event Information Event Info Booth Booth 0 Staff 0 Staff 0 Travel Reservations …" at bounding box center [245, 120] width 365 height 214
type input "AzVTA Annual Conference"
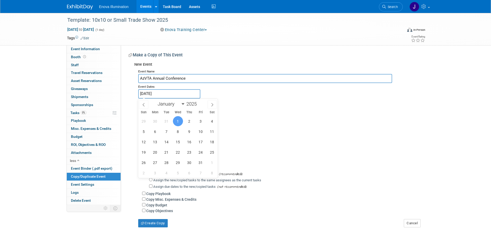
click at [159, 94] on input "[DATE]" at bounding box center [169, 93] width 62 height 9
click at [163, 104] on select "January February March April May June July August September October November De…" at bounding box center [170, 104] width 30 height 6
select select "10"
click at [155, 101] on select "January February March April May June July August September October November De…" at bounding box center [170, 104] width 30 height 6
click at [214, 131] on span "8" at bounding box center [212, 131] width 10 height 10
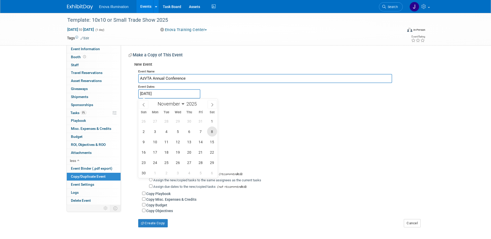
type input "[DATE]"
click at [214, 131] on span "8" at bounding box center [212, 131] width 10 height 10
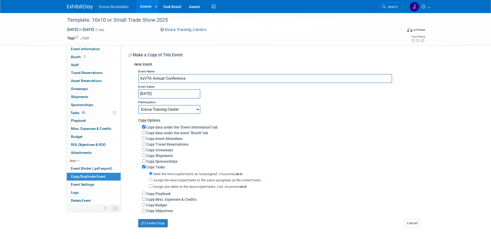
click at [151, 111] on select "Committed Considering Not Going Canceled Enova Training Center University Event…" at bounding box center [169, 109] width 62 height 9
select select "1"
click at [138, 105] on select "Committed Considering Not Going Canceled Enova Training Center University Event…" at bounding box center [169, 109] width 62 height 9
click at [151, 181] on input "Assign the new/copied tasks to the same assignees as the current tasks" at bounding box center [150, 179] width 3 height 3
radio input "true"
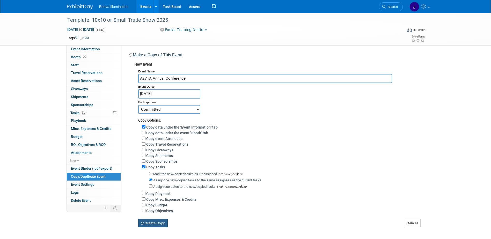
click at [154, 223] on button "Create Copy" at bounding box center [152, 223] width 29 height 8
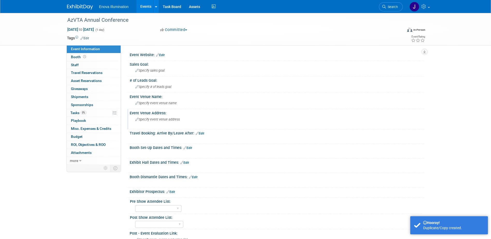
click at [162, 120] on span "Specify event venue address" at bounding box center [157, 119] width 44 height 4
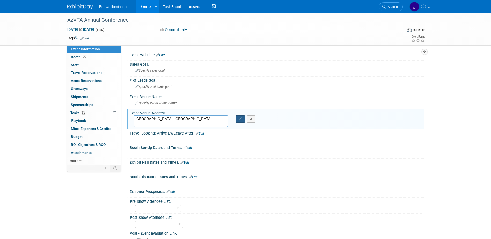
type textarea "[GEOGRAPHIC_DATA], [GEOGRAPHIC_DATA]"
click at [241, 121] on button "button" at bounding box center [240, 118] width 9 height 7
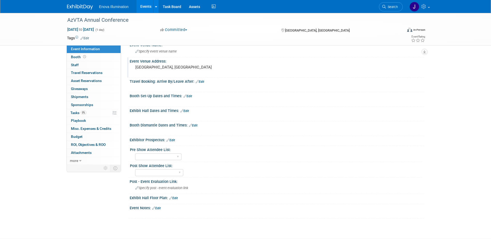
scroll to position [78, 0]
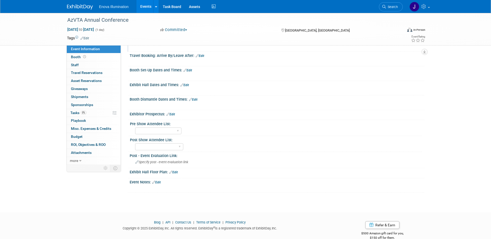
click at [161, 181] on link "Edit" at bounding box center [156, 183] width 9 height 4
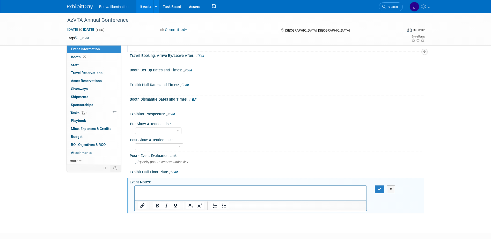
scroll to position [0, 0]
click at [375, 189] on button "button" at bounding box center [379, 189] width 10 height 8
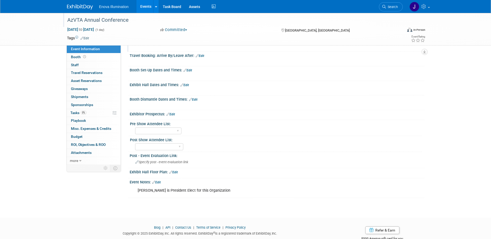
click at [82, 20] on div "AzVTA Annual Conference" at bounding box center [229, 20] width 329 height 9
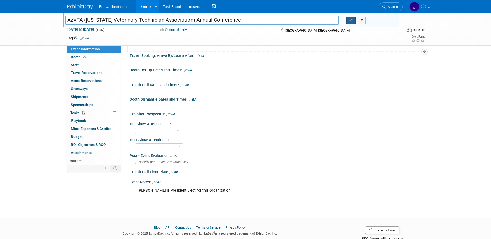
type input "AzVTA ([US_STATE] Veterinary Technician Association) Annual Conference"
click at [354, 20] on button "button" at bounding box center [350, 20] width 9 height 7
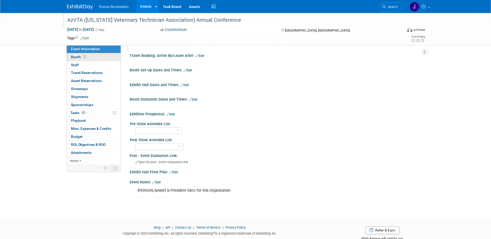
click at [89, 59] on link "Booth" at bounding box center [94, 57] width 54 height 8
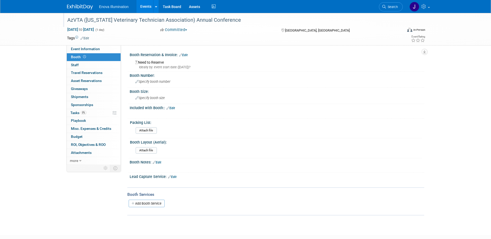
click at [173, 108] on link "Edit" at bounding box center [170, 108] width 9 height 4
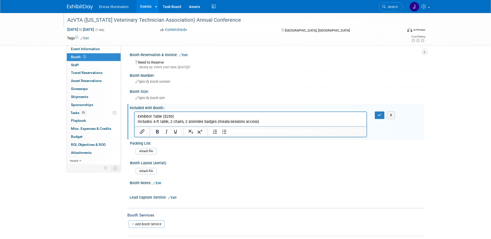
click at [185, 55] on link "Edit" at bounding box center [183, 55] width 9 height 4
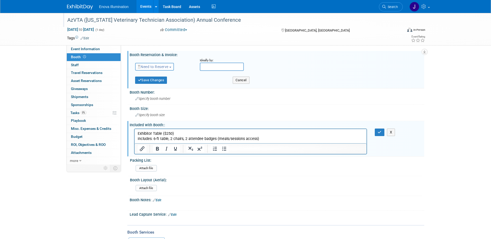
click at [170, 63] on button "Need to Reserve" at bounding box center [154, 67] width 39 height 8
click at [152, 82] on link "Reserved" at bounding box center [162, 82] width 55 height 7
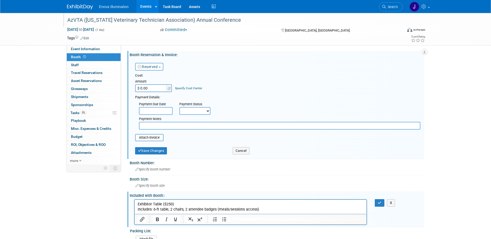
click at [152, 88] on input "$ 0.00" at bounding box center [151, 88] width 32 height 8
type input "$ 250.00"
click at [143, 150] on button "Save Changes" at bounding box center [151, 150] width 32 height 7
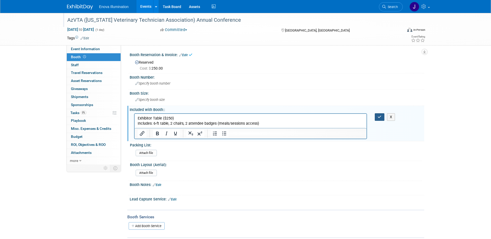
click at [376, 118] on button "button" at bounding box center [379, 117] width 10 height 8
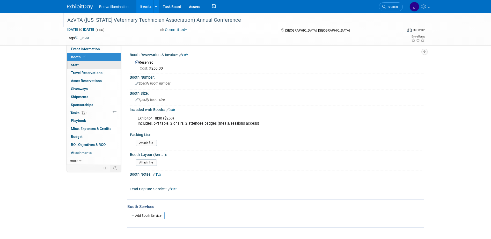
click at [77, 65] on span "Staff 0" at bounding box center [75, 65] width 8 height 4
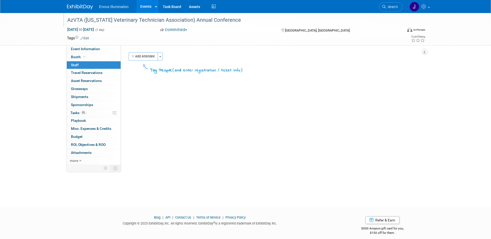
click at [142, 59] on button "Add Attendee" at bounding box center [143, 56] width 29 height 8
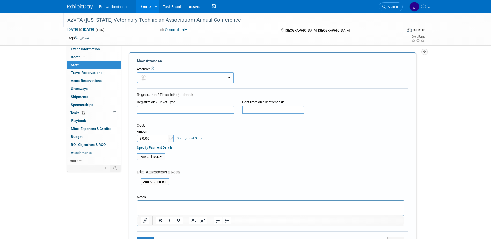
click at [149, 77] on button "button" at bounding box center [185, 77] width 97 height 11
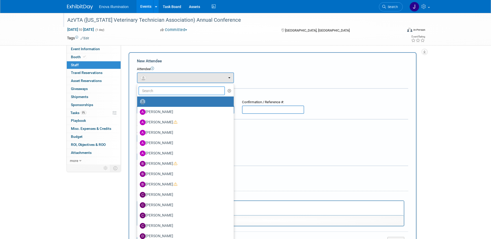
click at [151, 89] on input "text" at bounding box center [181, 90] width 87 height 9
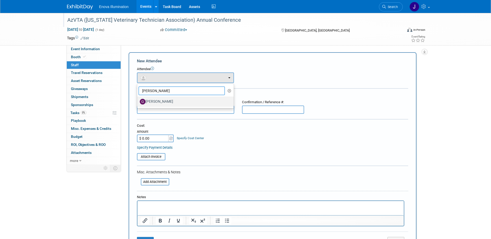
type input "Garrett"
click at [154, 102] on label "[PERSON_NAME]" at bounding box center [184, 102] width 89 height 8
click at [138, 102] on input "[PERSON_NAME]" at bounding box center [135, 100] width 3 height 3
select select "f4572cca-04d8-4aa6-be97-ce21aac202b6"
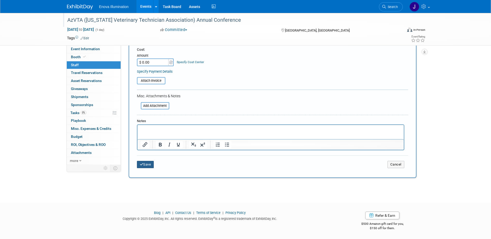
click at [146, 165] on button "Save" at bounding box center [145, 164] width 17 height 7
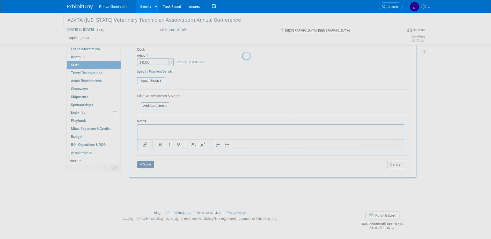
scroll to position [5, 0]
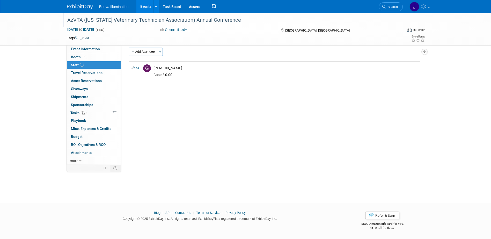
click at [345, 4] on div "Enova Illumination Events Add Event Bulk Upload Events Shareable Event Boards R…" at bounding box center [245, 6] width 357 height 13
click at [398, 5] on link "Search" at bounding box center [391, 6] width 24 height 9
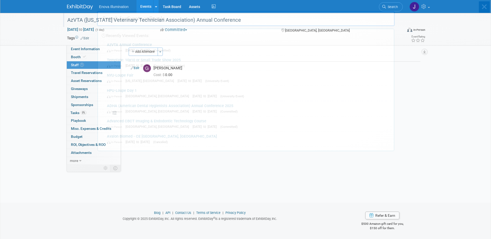
scroll to position [0, 0]
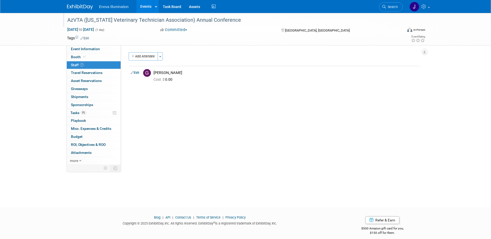
click at [80, 5] on img at bounding box center [80, 6] width 26 height 5
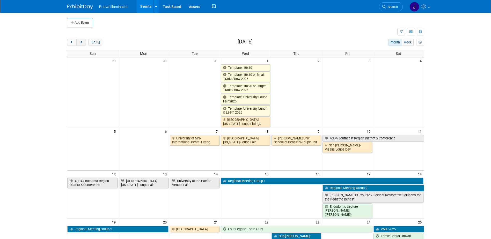
click at [83, 44] on button "next" at bounding box center [81, 42] width 10 height 7
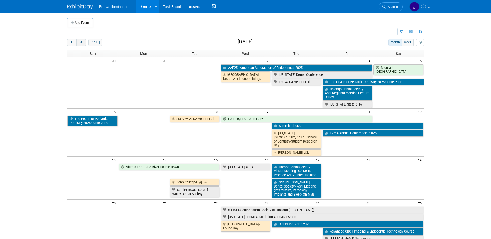
click at [83, 44] on button "next" at bounding box center [81, 42] width 10 height 7
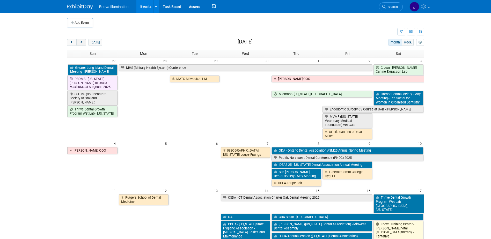
click at [83, 44] on button "next" at bounding box center [81, 42] width 10 height 7
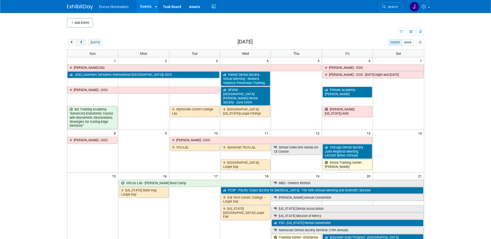
click at [83, 44] on button "next" at bounding box center [81, 42] width 10 height 7
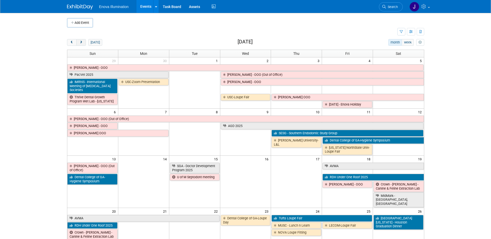
click at [83, 44] on button "next" at bounding box center [81, 42] width 10 height 7
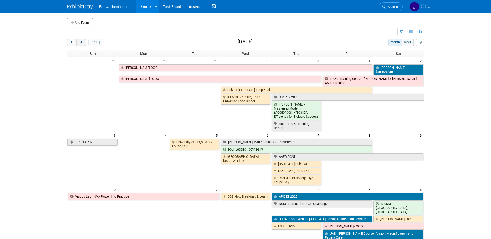
click at [83, 44] on button "next" at bounding box center [81, 42] width 10 height 7
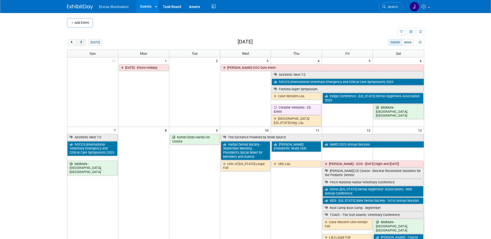
click at [82, 41] on span "next" at bounding box center [81, 42] width 4 height 3
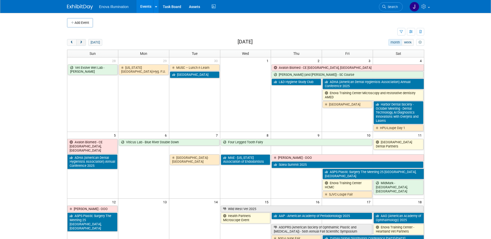
click at [82, 41] on span "next" at bounding box center [81, 42] width 4 height 3
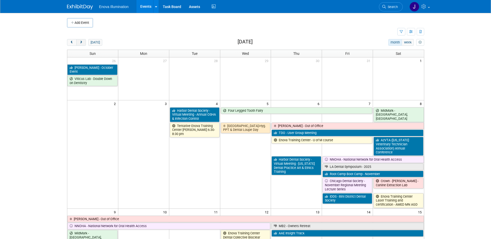
click at [82, 41] on span "next" at bounding box center [81, 42] width 4 height 3
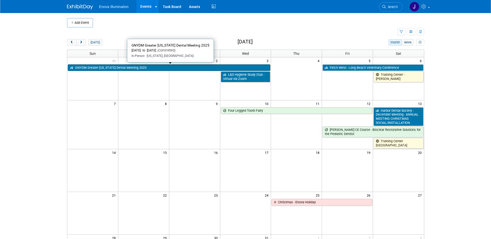
click at [126, 68] on link "GNYDM Greater [US_STATE] Dental Meeting 2025" at bounding box center [169, 67] width 203 height 7
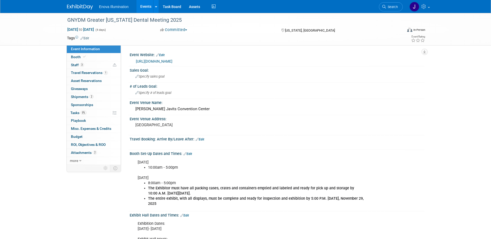
click at [90, 66] on link "3 Staff 3" at bounding box center [94, 65] width 54 height 8
